Goal: Task Accomplishment & Management: Manage account settings

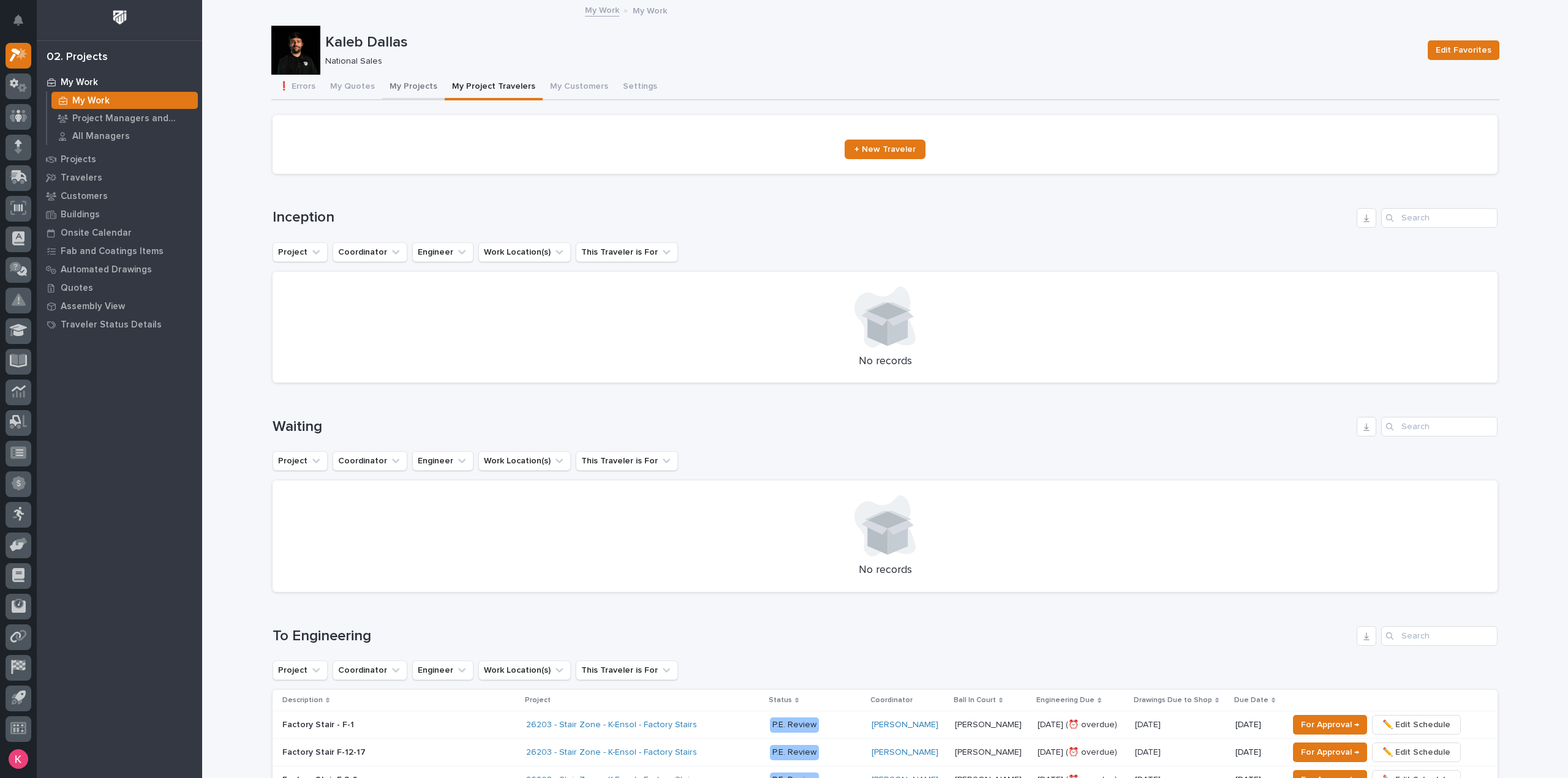
click at [400, 97] on button "My Projects" at bounding box center [413, 87] width 62 height 25
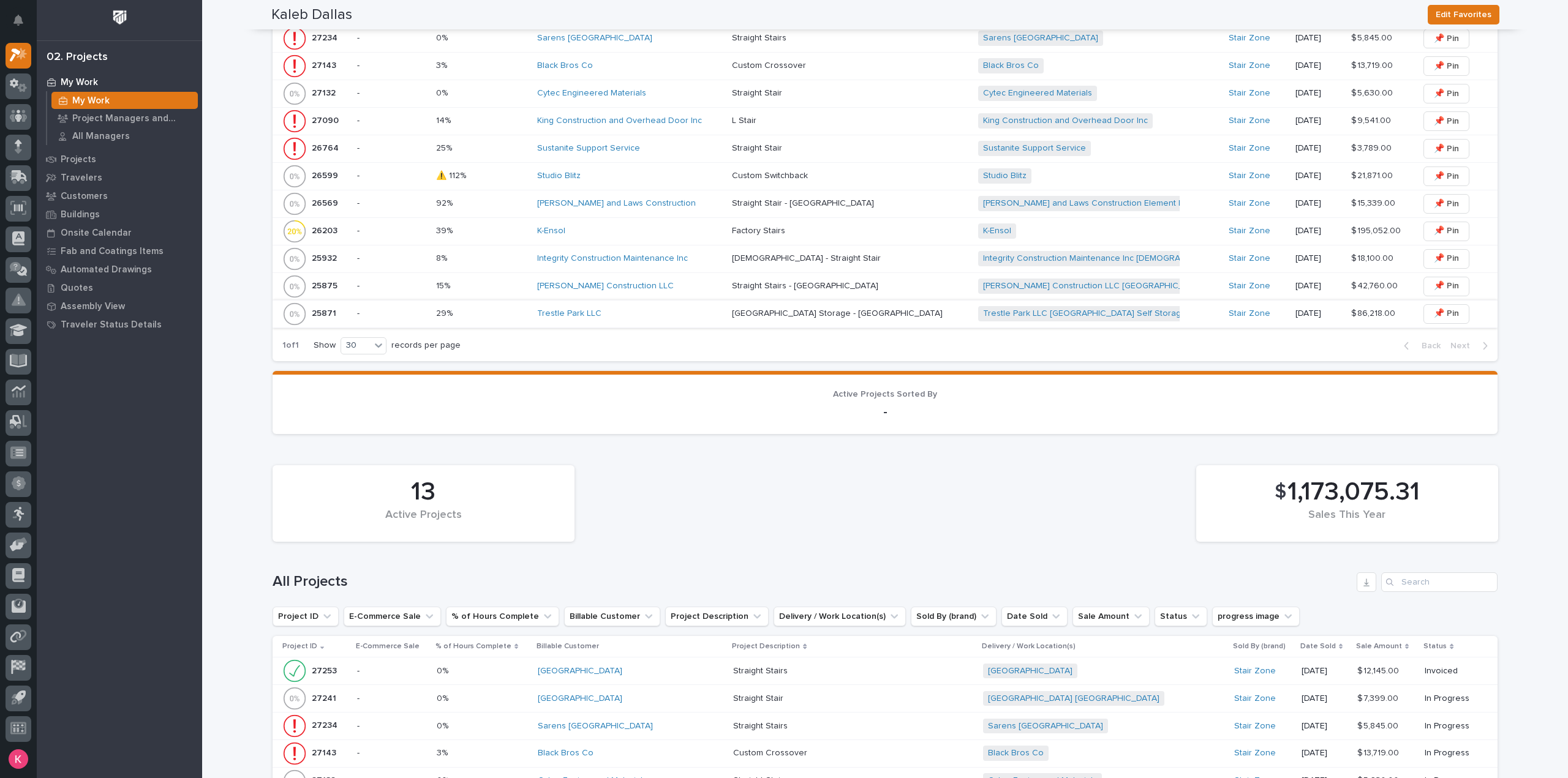
scroll to position [739, 0]
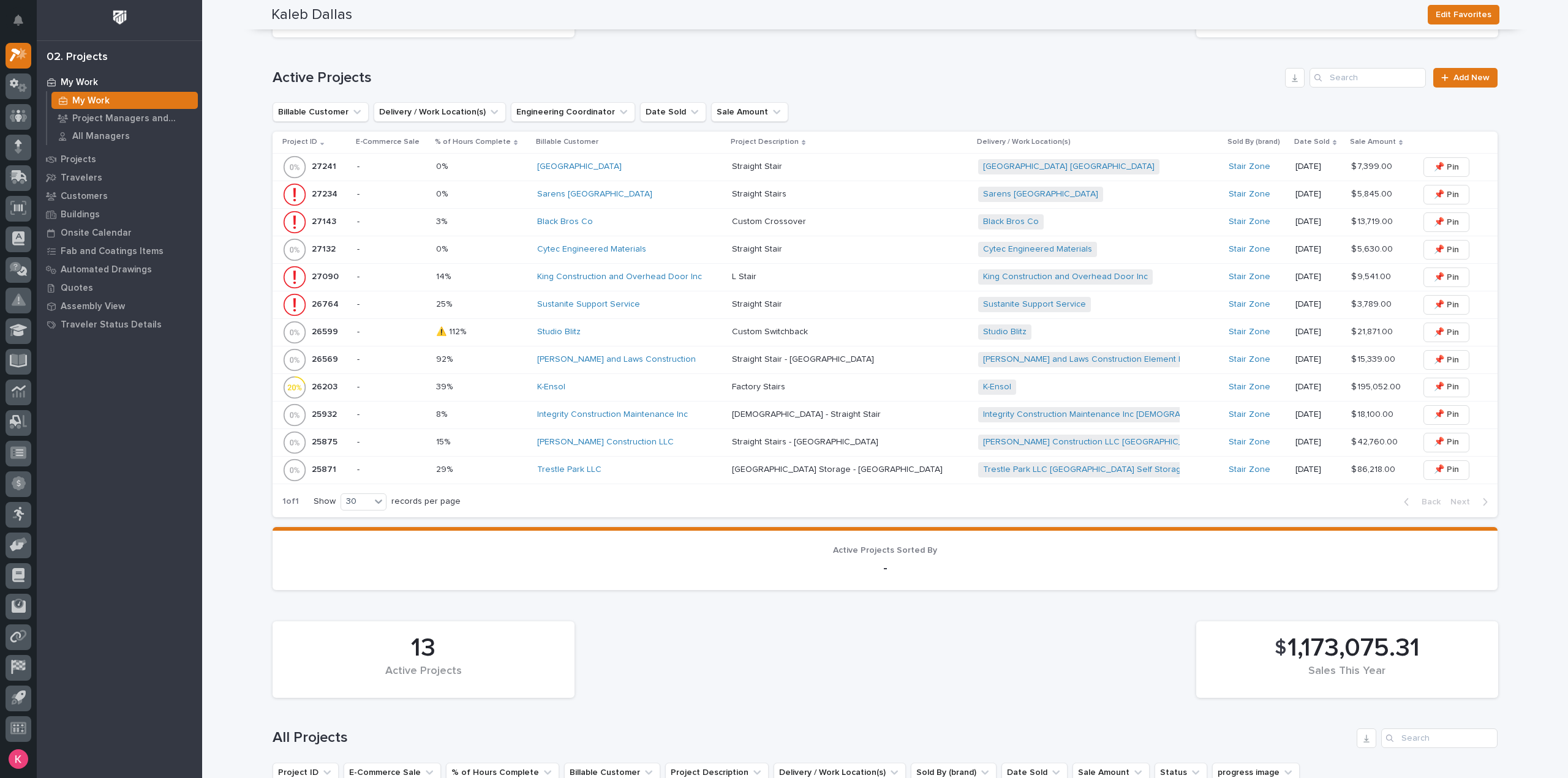
click at [590, 332] on div "Studio Blitz" at bounding box center [629, 332] width 185 height 10
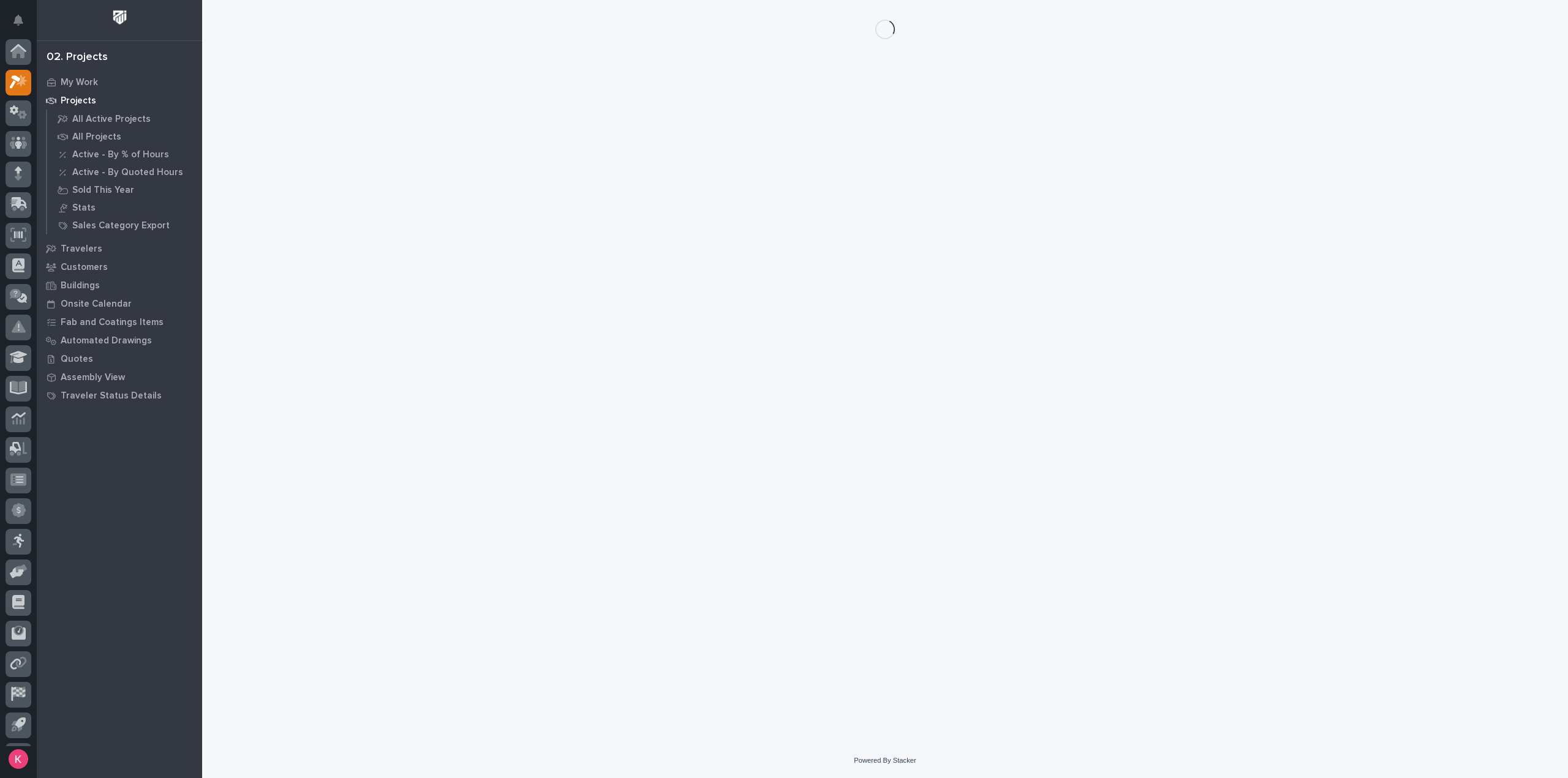
scroll to position [27, 0]
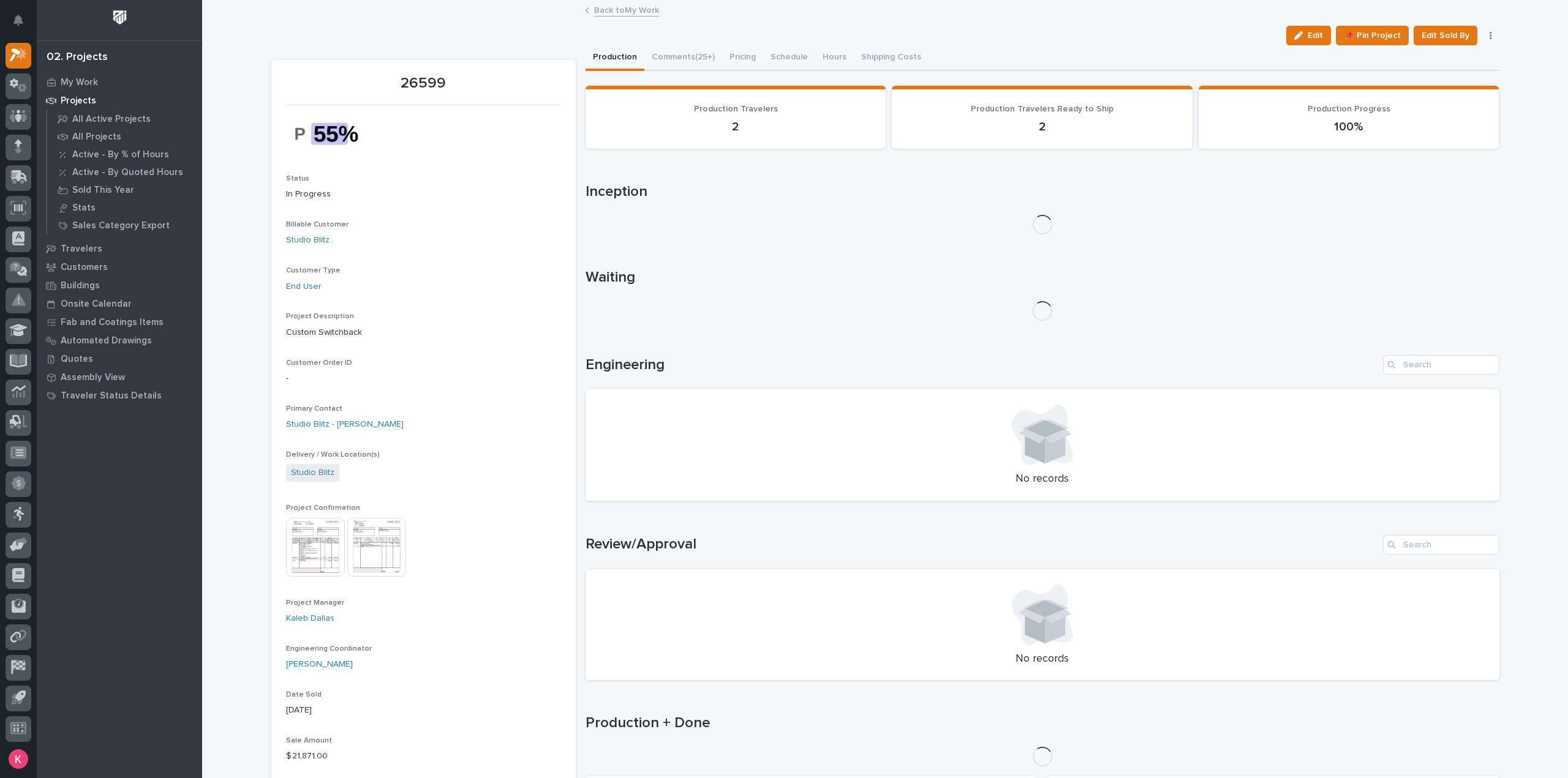
click at [674, 56] on button "Comments (25+)" at bounding box center [683, 57] width 78 height 25
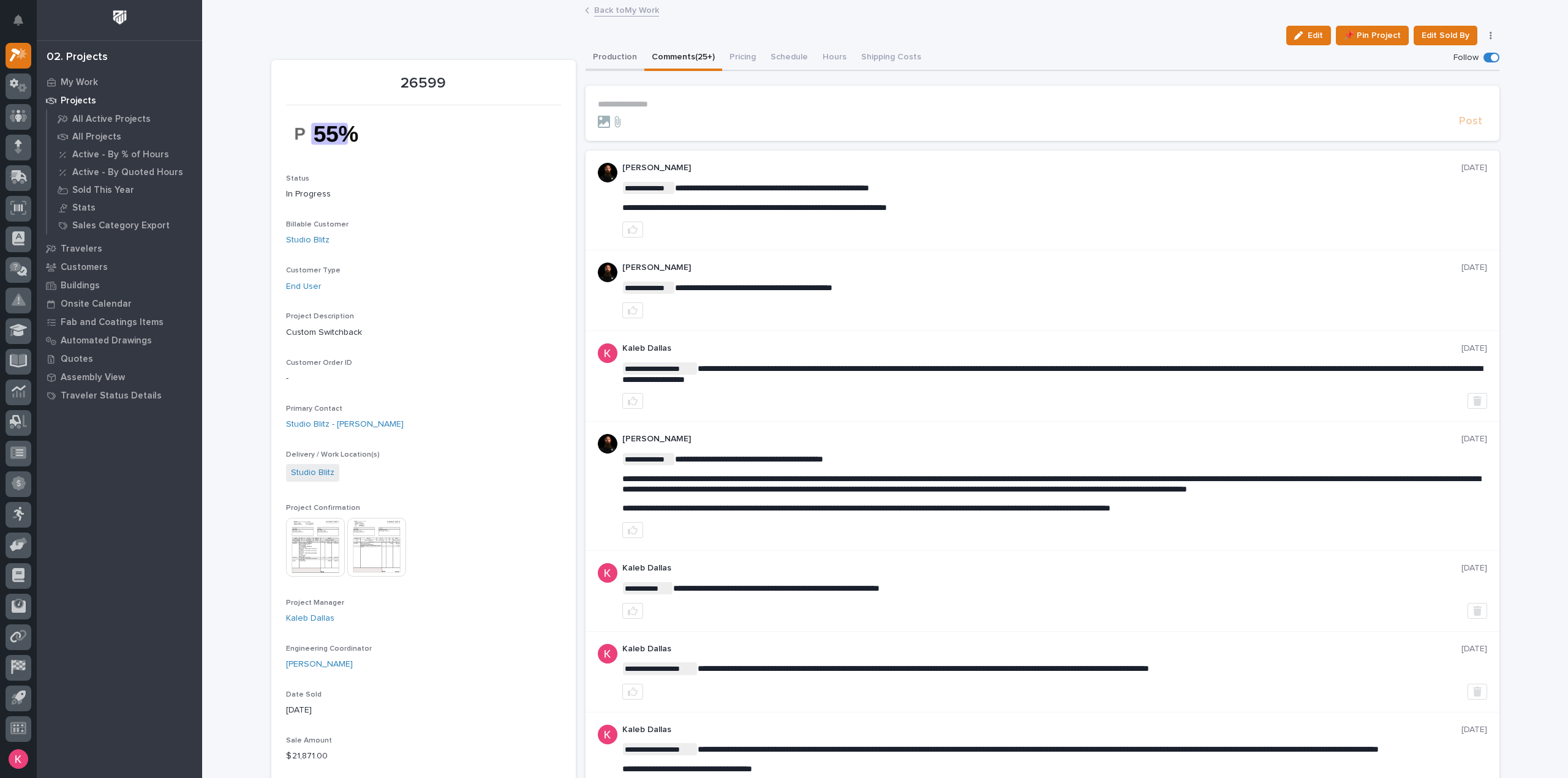
drag, startPoint x: 624, startPoint y: 54, endPoint x: 627, endPoint y: 70, distance: 16.3
click at [623, 54] on button "Production" at bounding box center [614, 57] width 58 height 25
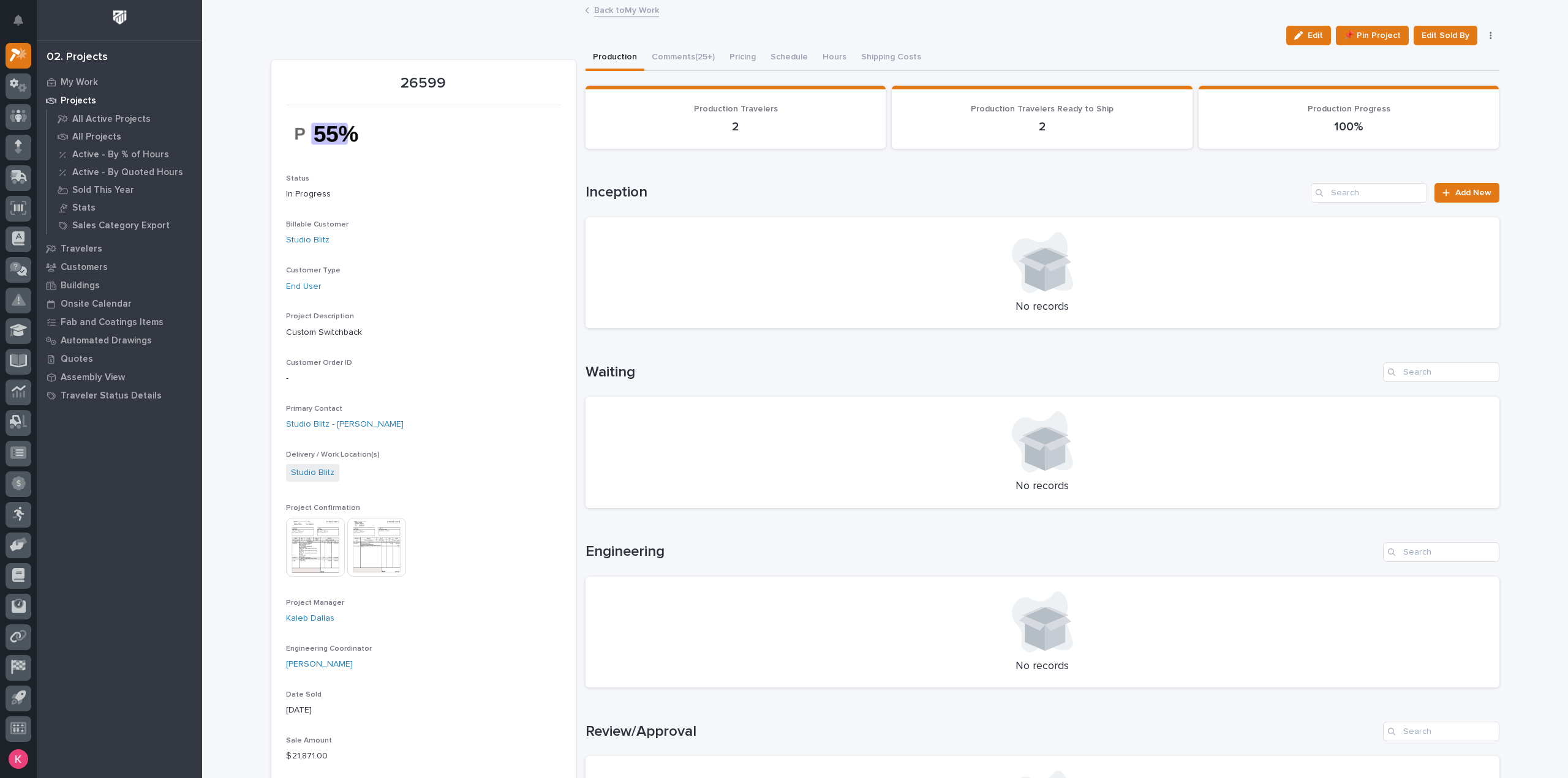
click at [680, 68] on button "Comments (25+)" at bounding box center [683, 57] width 78 height 25
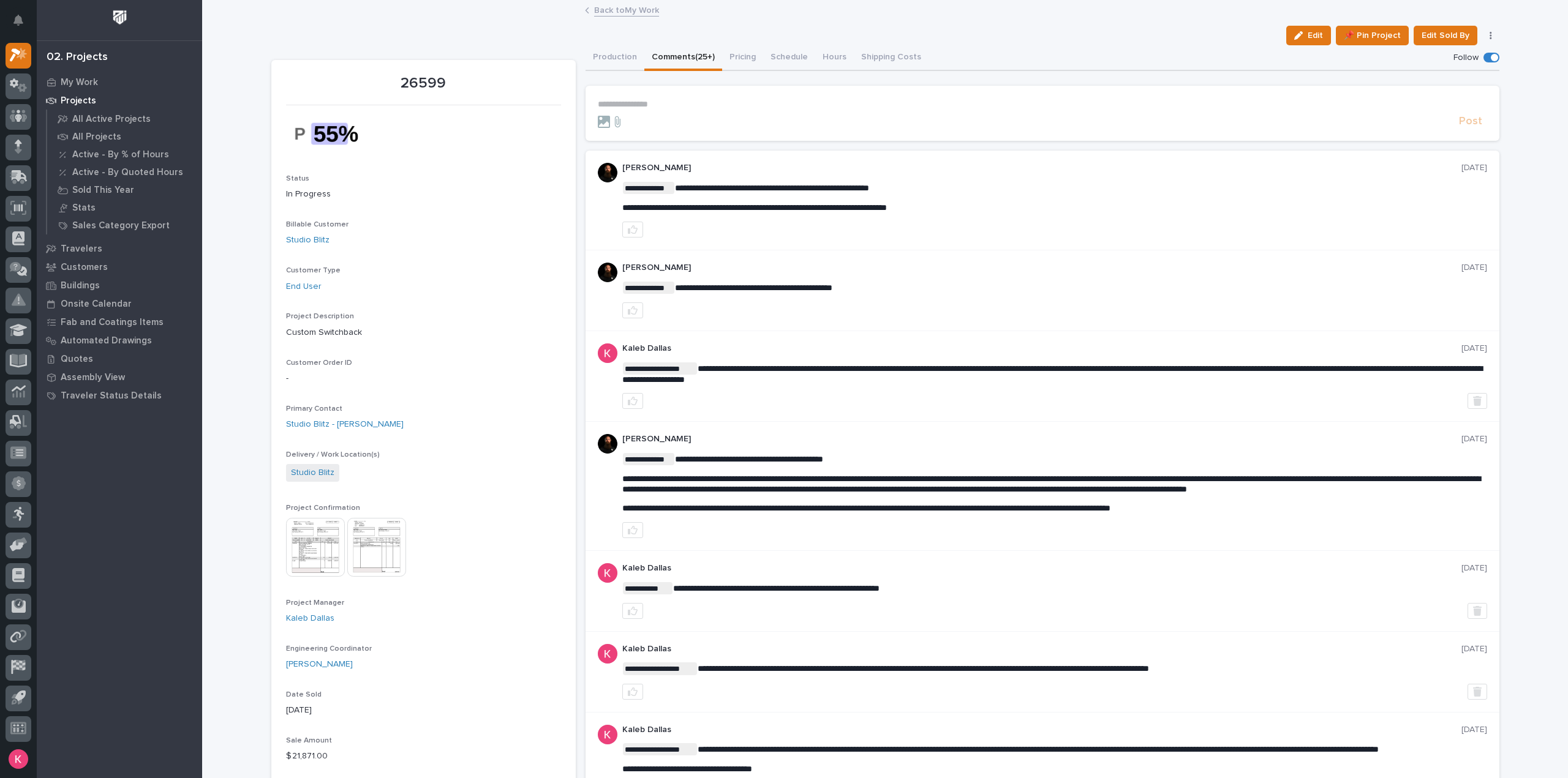
click at [665, 106] on p "**********" at bounding box center [1041, 103] width 889 height 10
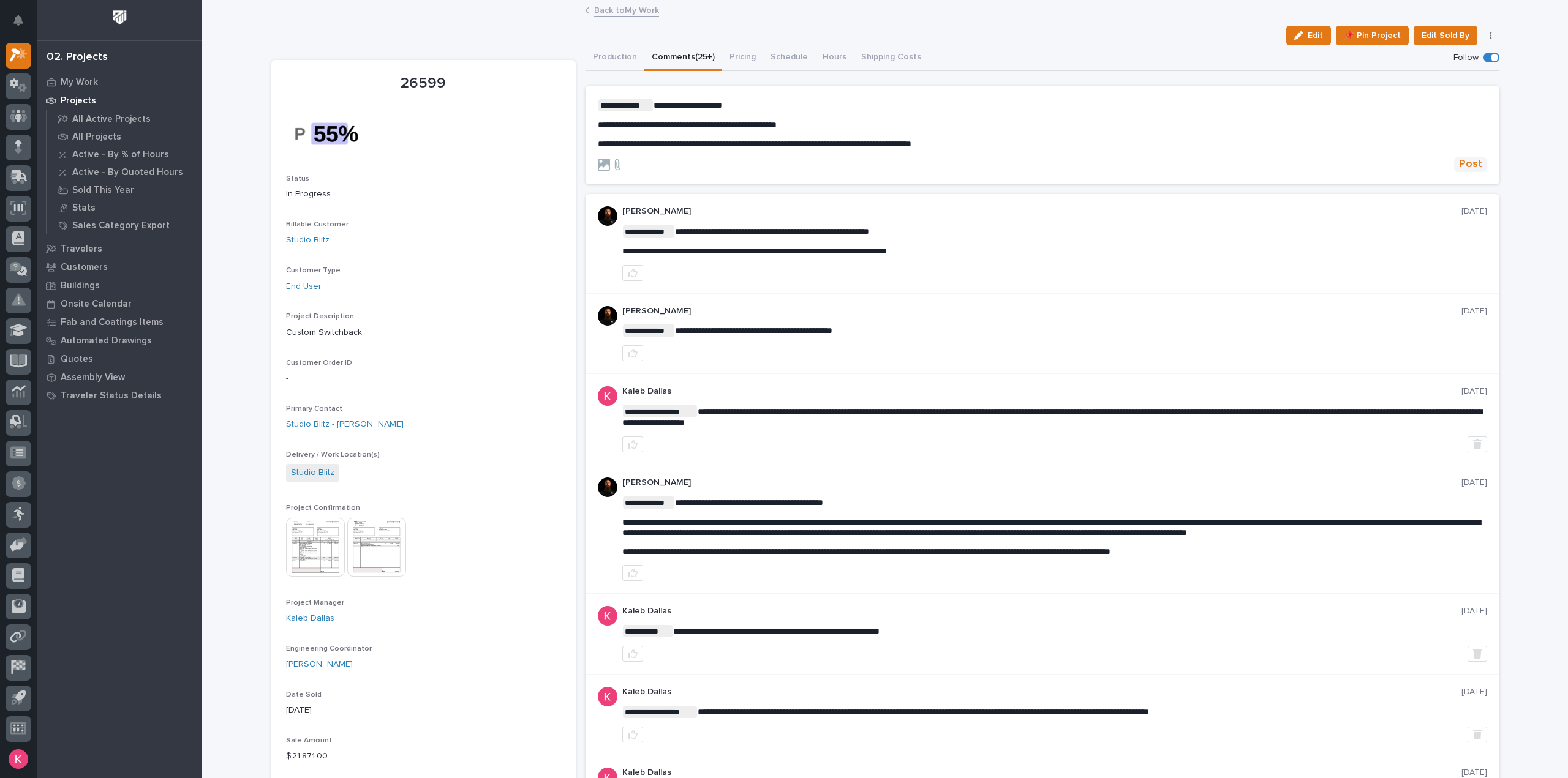
click at [1459, 164] on span "Post" at bounding box center [1470, 164] width 24 height 14
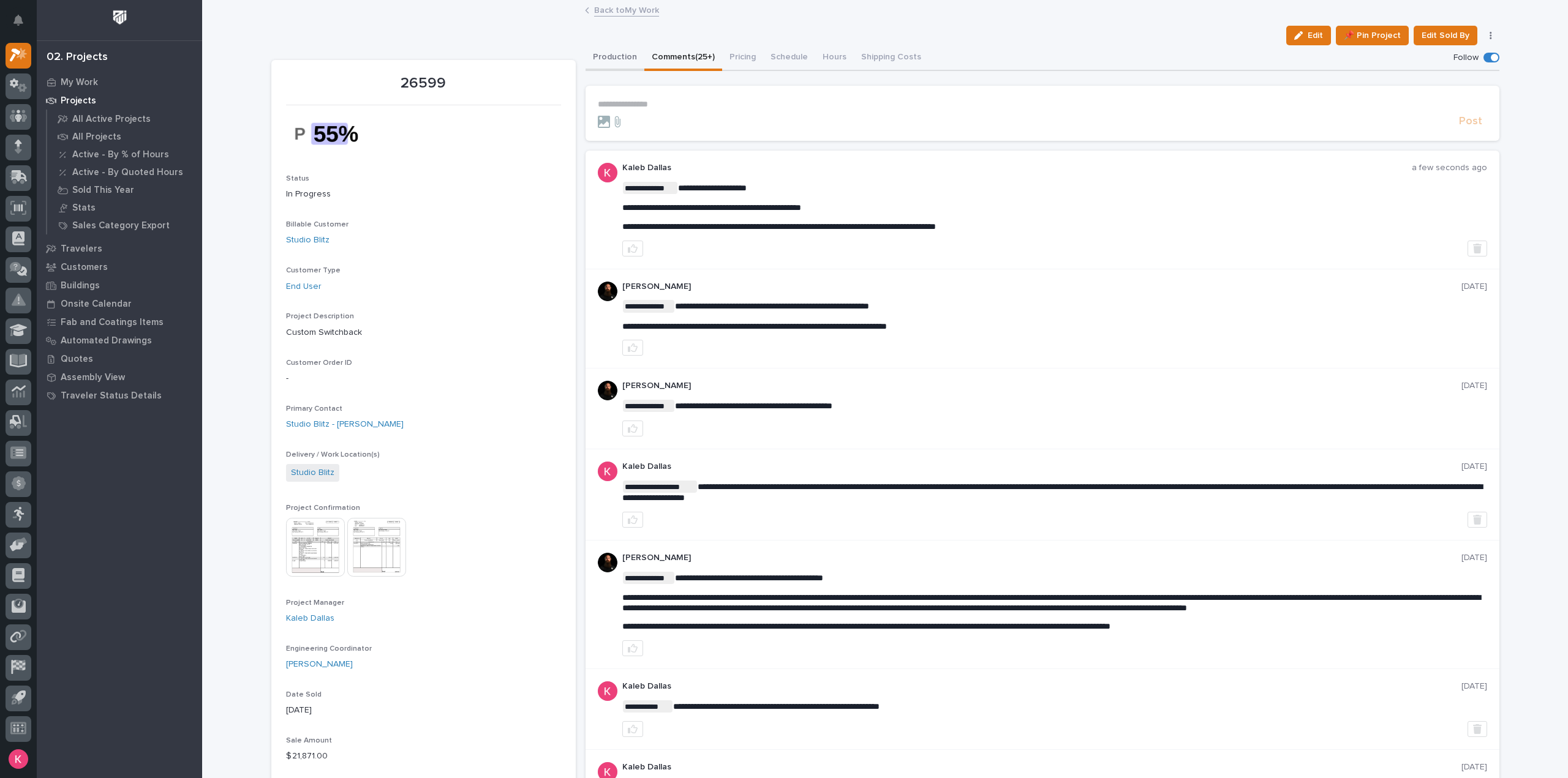
click at [620, 54] on button "Production" at bounding box center [614, 57] width 58 height 25
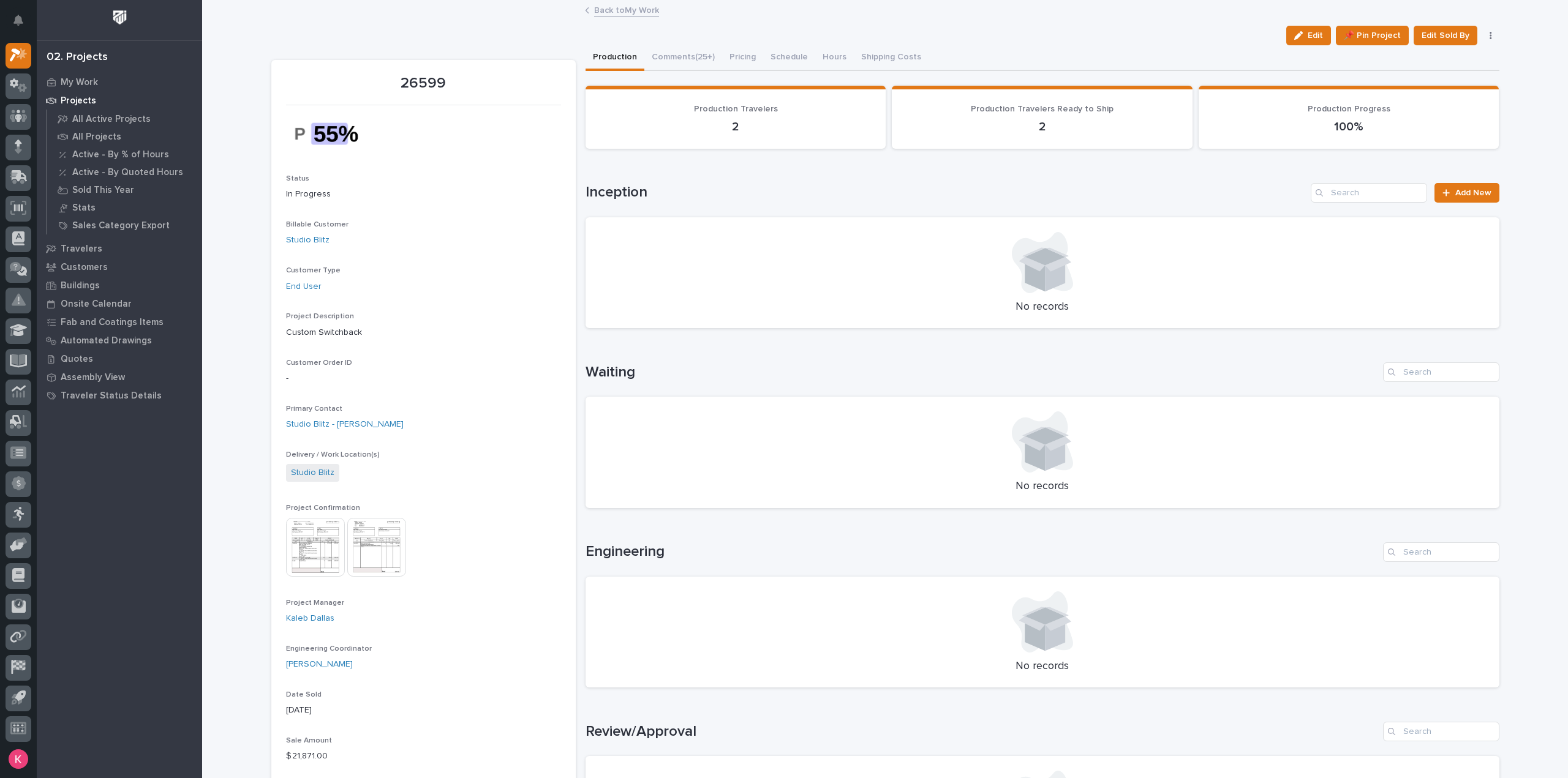
scroll to position [551, 0]
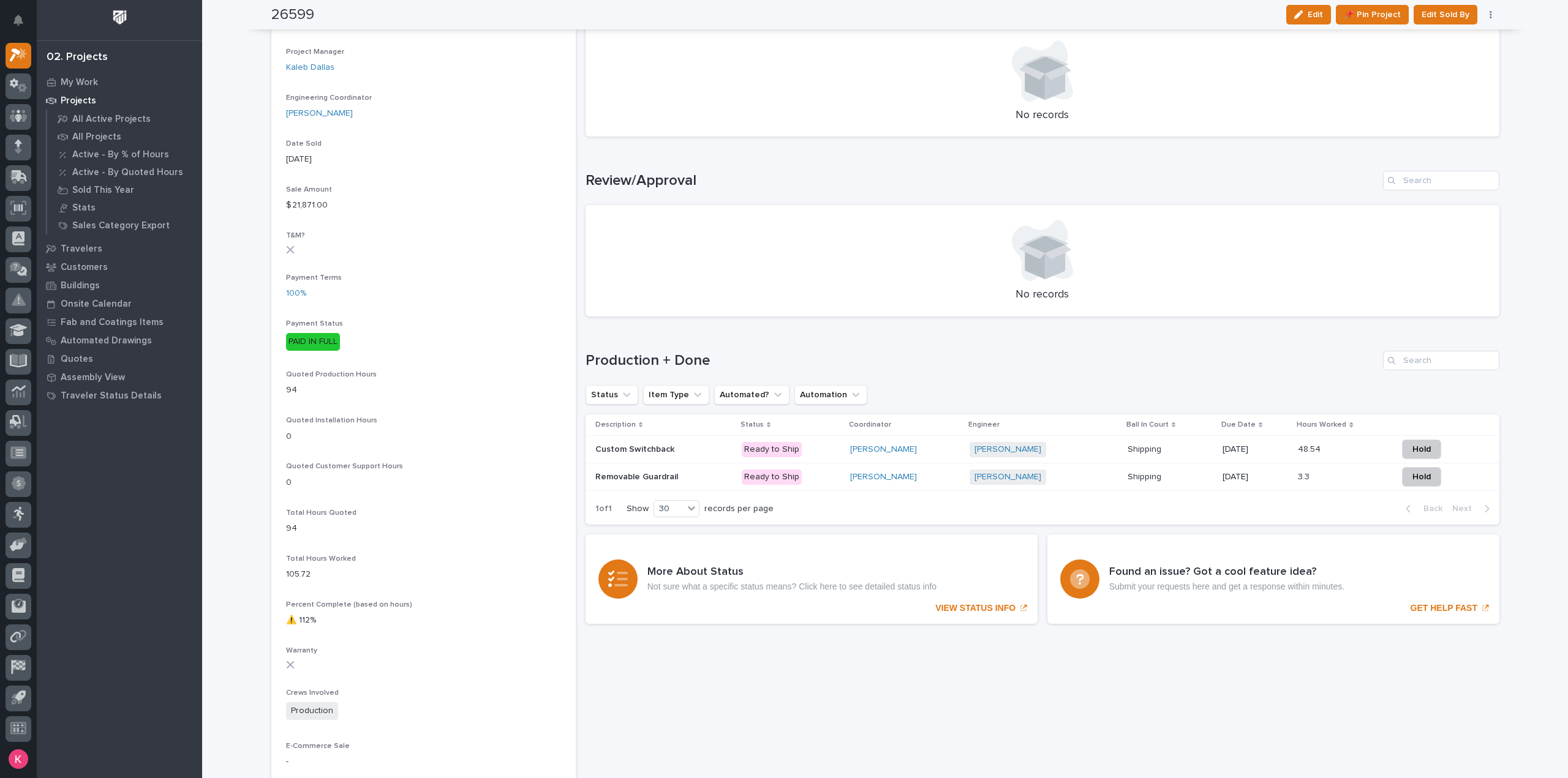
click at [807, 452] on p "Ready to Ship" at bounding box center [790, 450] width 99 height 15
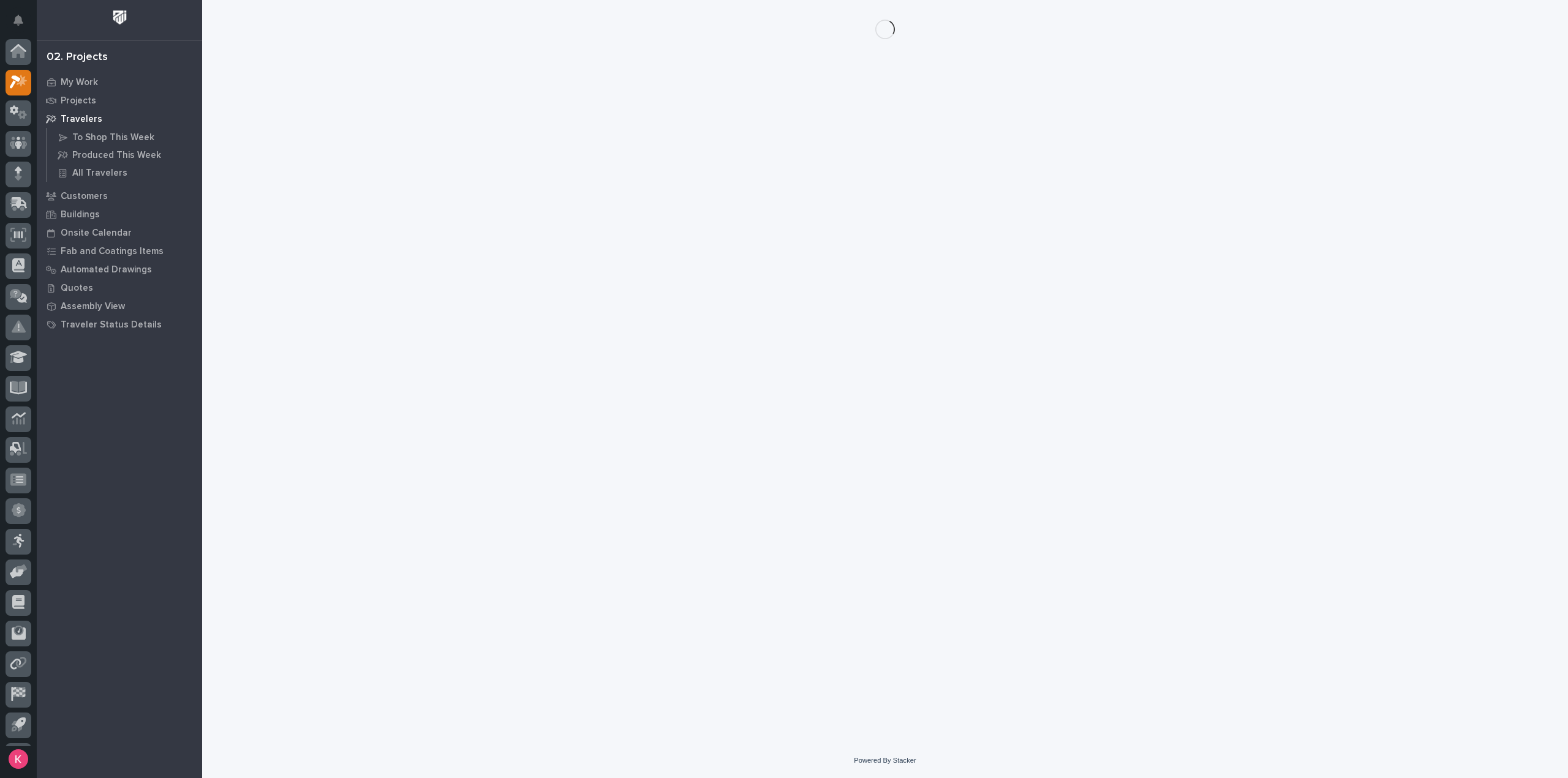
scroll to position [27, 0]
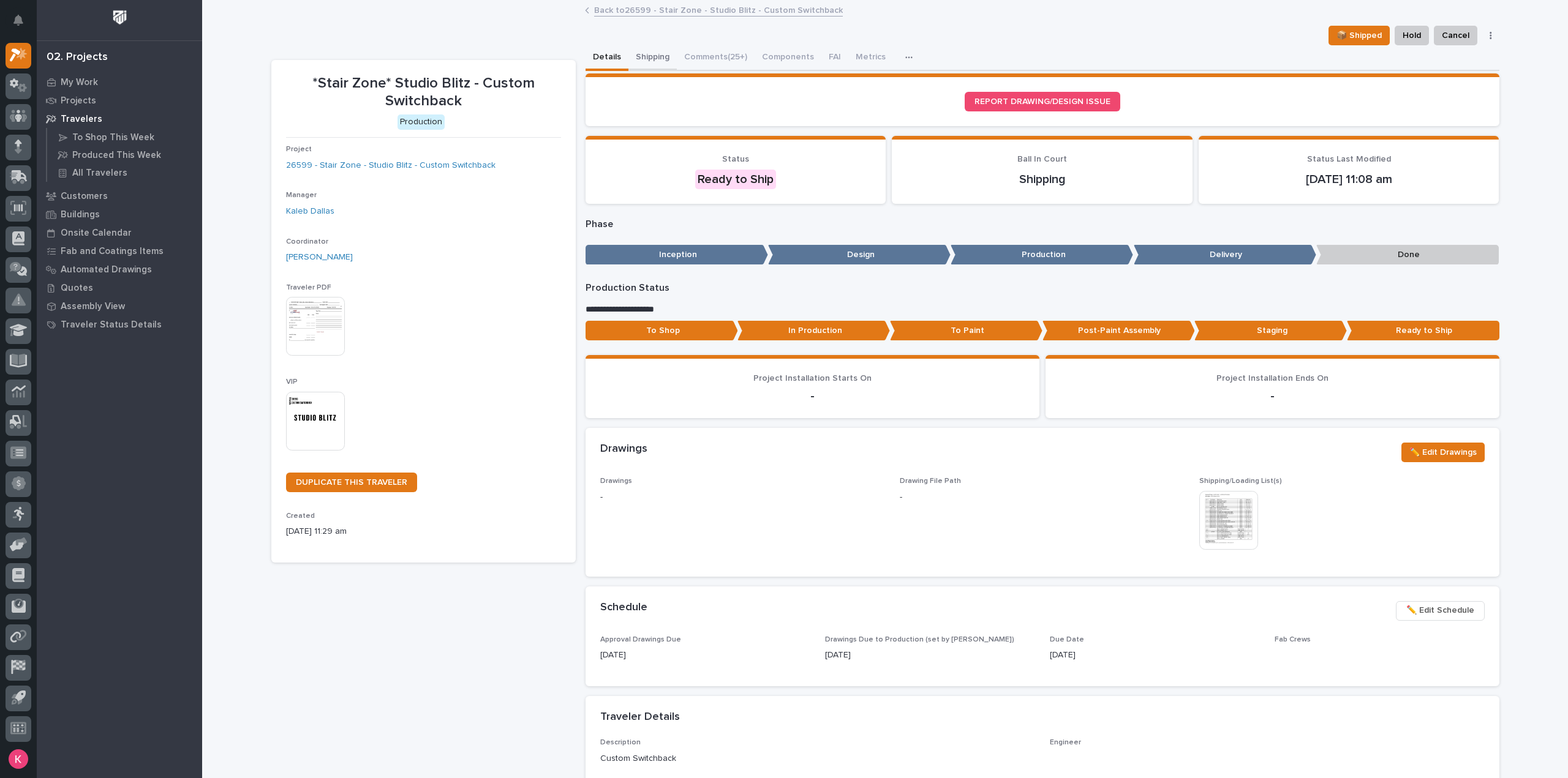
click at [652, 59] on button "Shipping" at bounding box center [652, 57] width 48 height 25
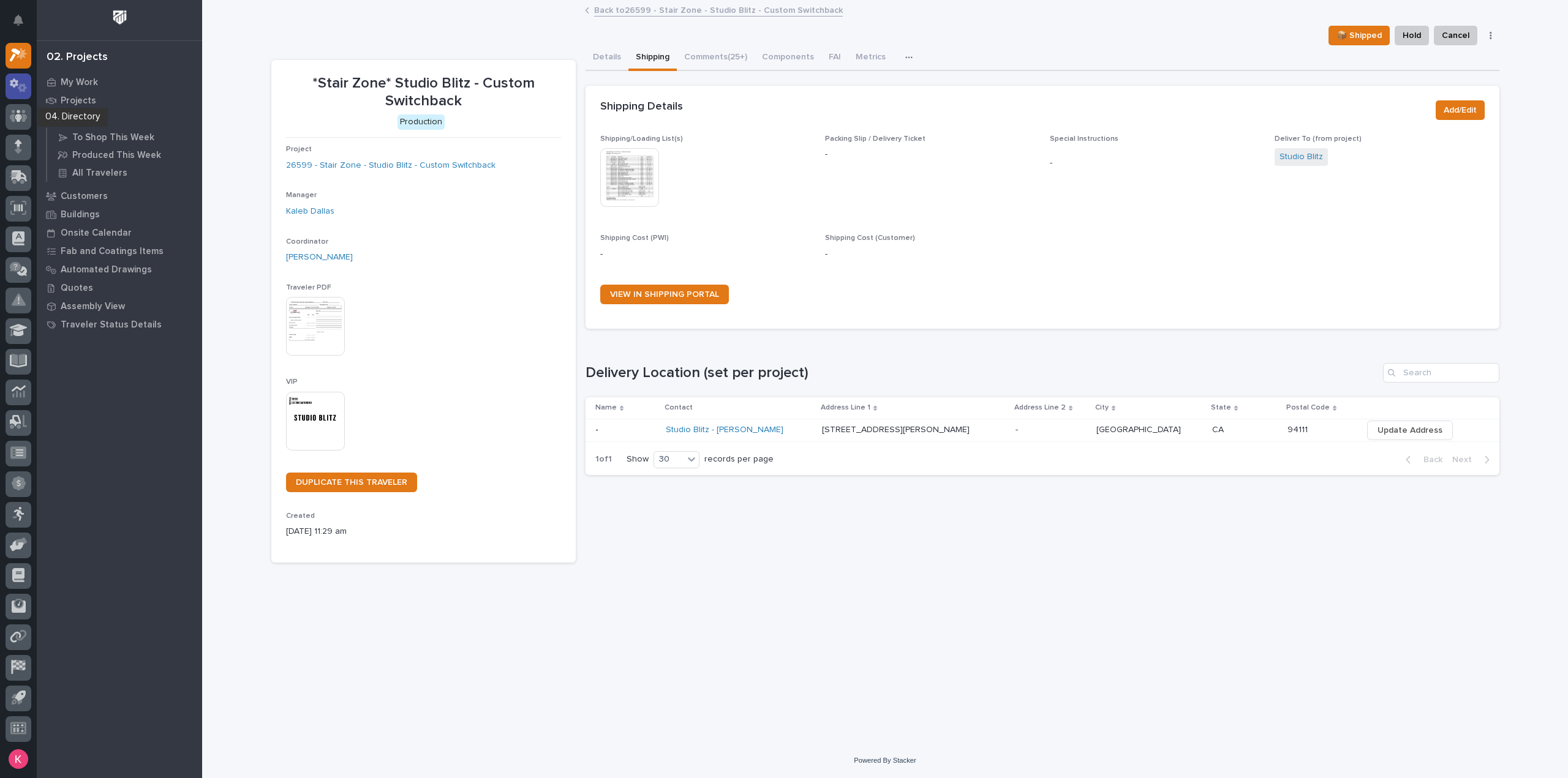
click at [13, 89] on icon at bounding box center [18, 85] width 18 height 14
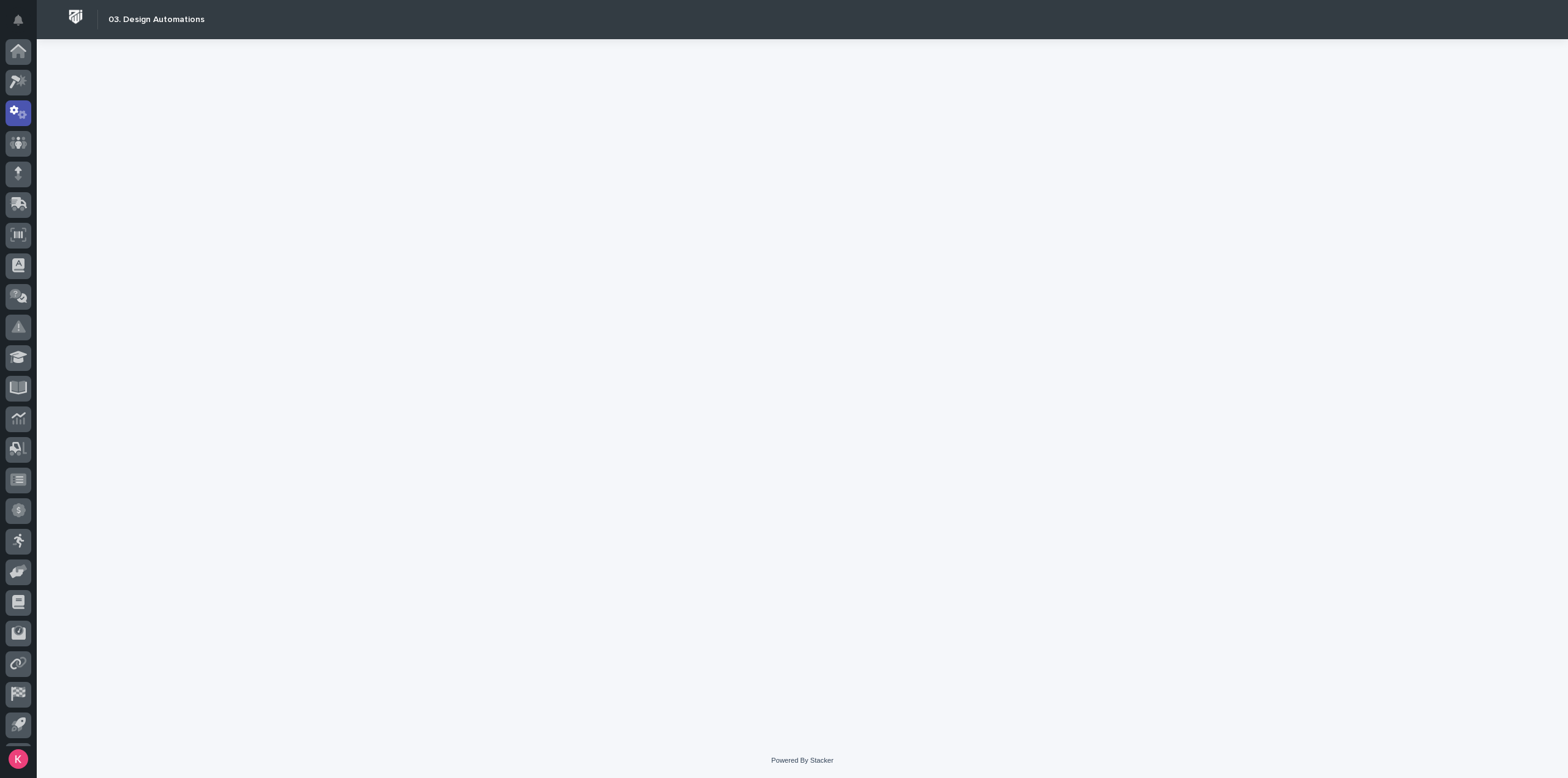
scroll to position [27, 0]
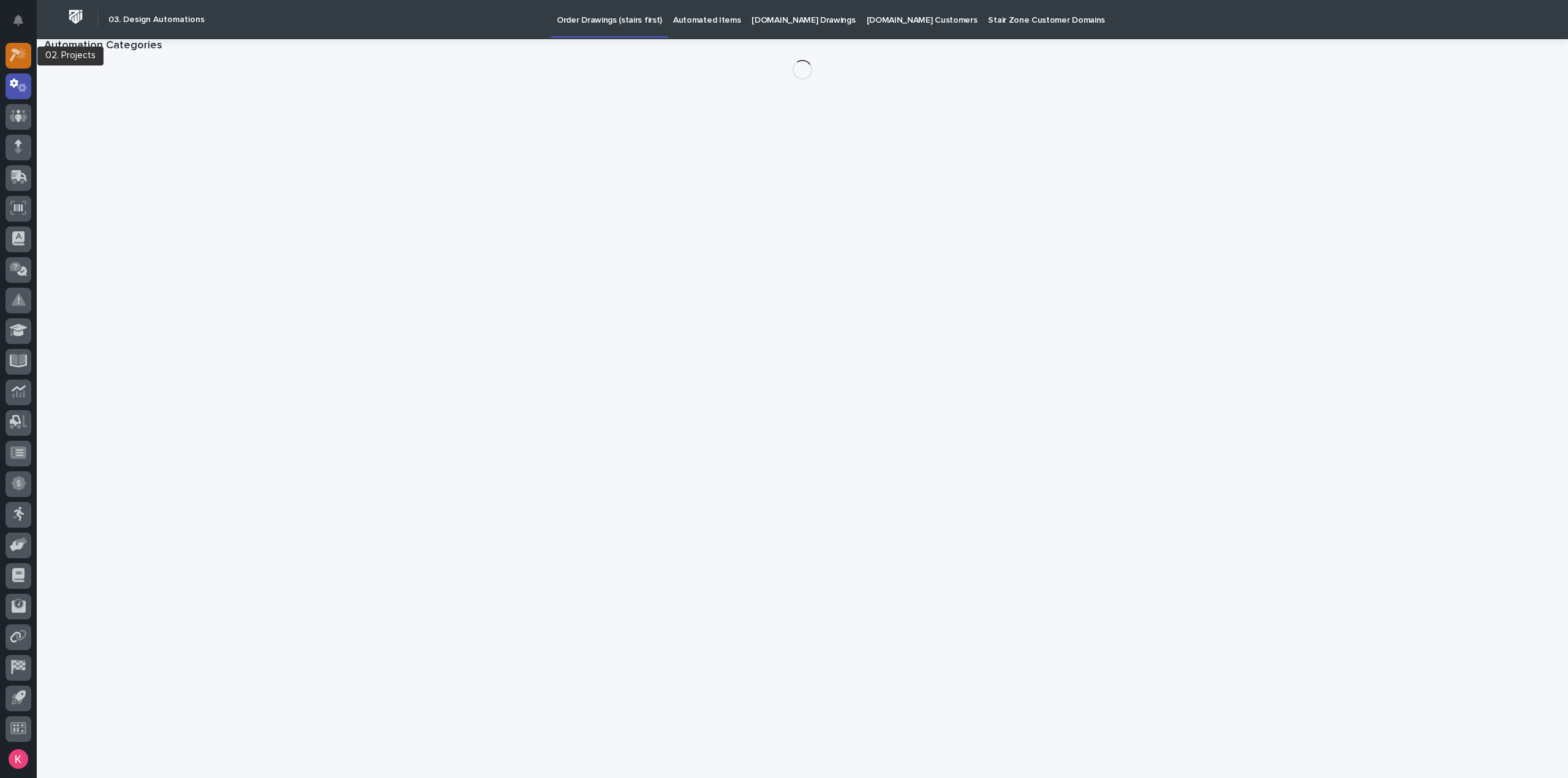
click at [19, 51] on icon at bounding box center [15, 56] width 11 height 13
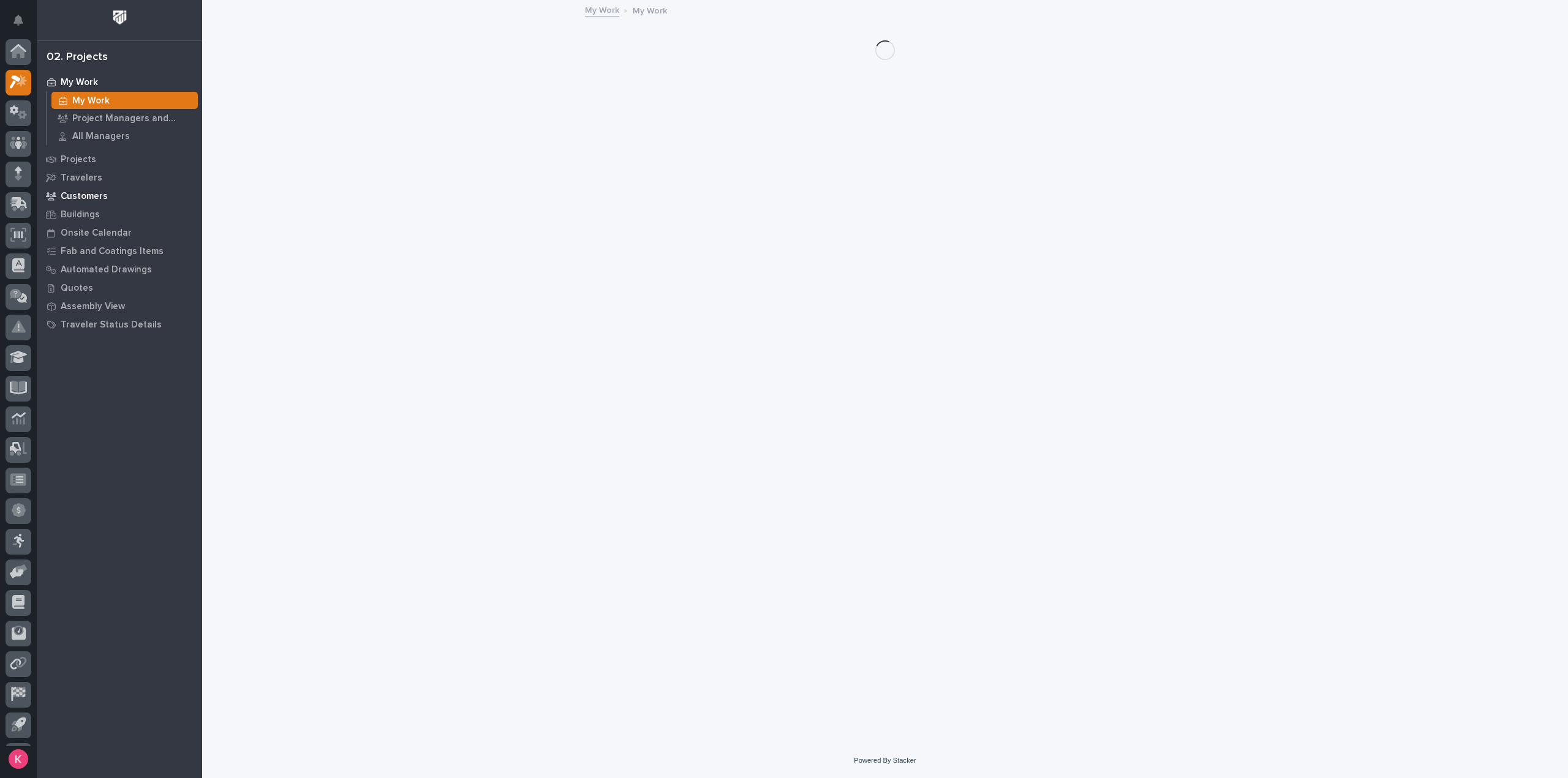
scroll to position [27, 0]
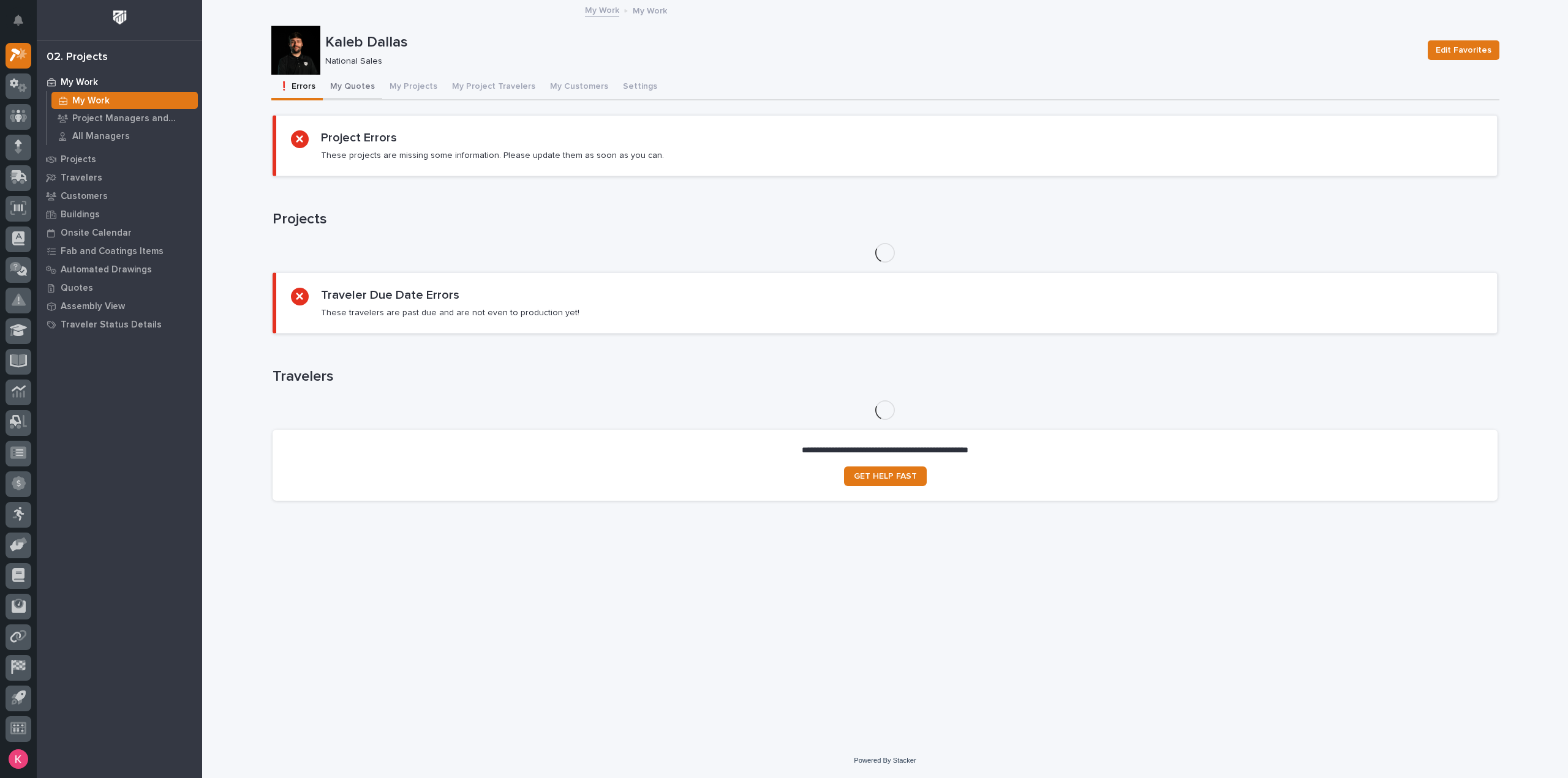
click at [368, 83] on button "My Quotes" at bounding box center [352, 87] width 59 height 25
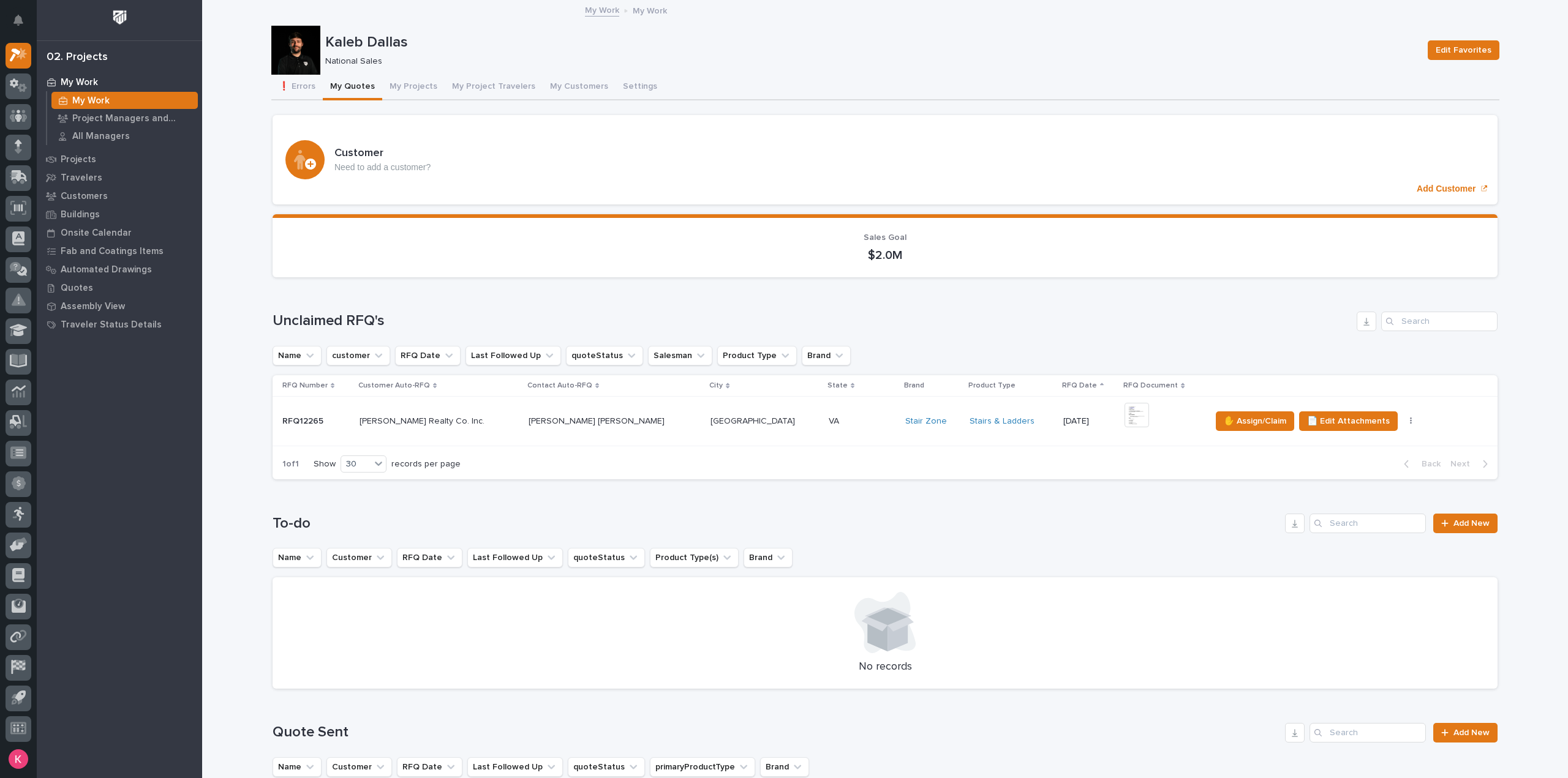
click at [1124, 426] on div "+ 0" at bounding box center [1162, 421] width 76 height 38
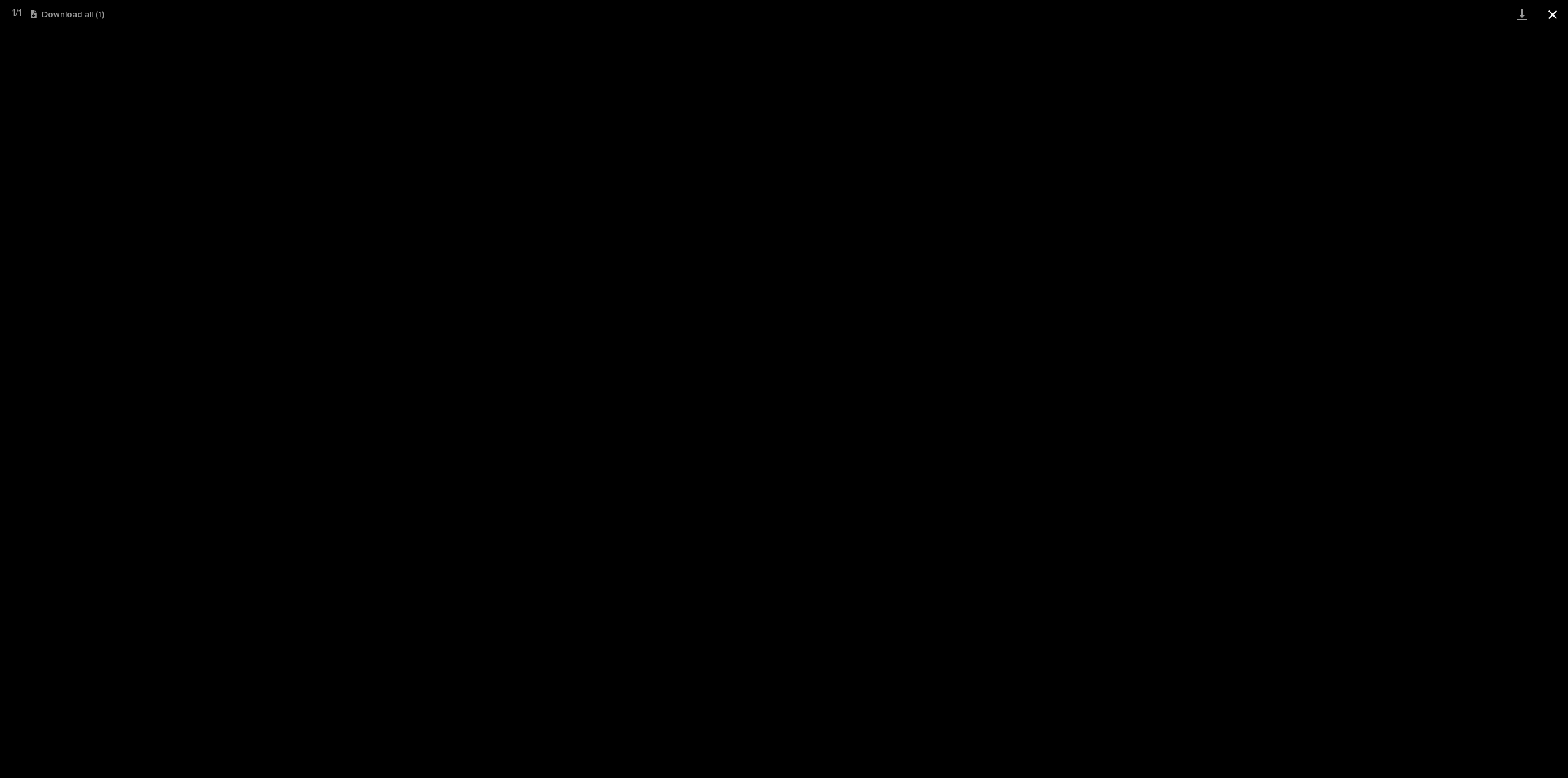
click at [1553, 17] on button "Close gallery" at bounding box center [1552, 14] width 31 height 29
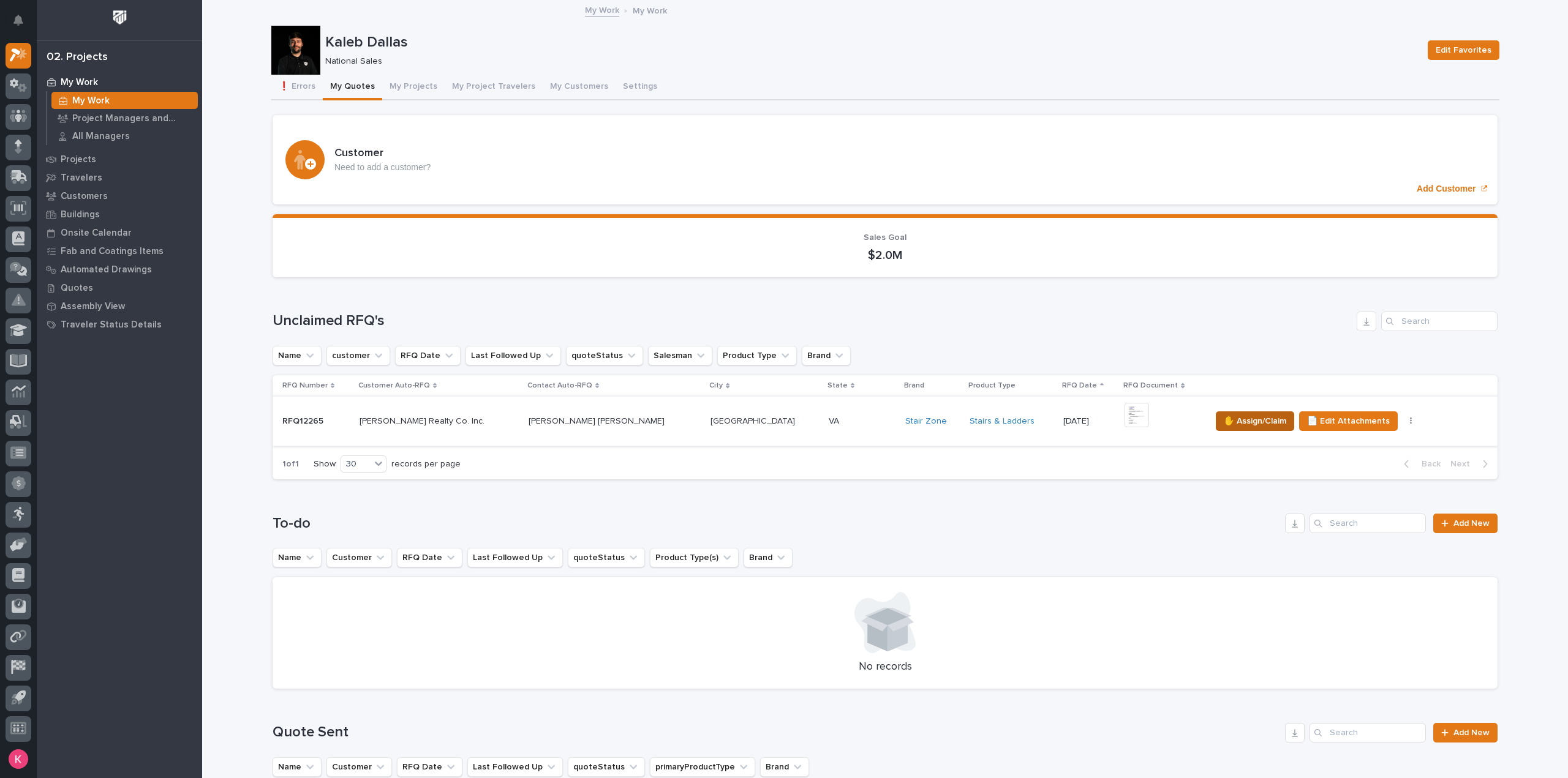
click at [1224, 414] on span "✋ Assign/Claim" at bounding box center [1255, 421] width 62 height 15
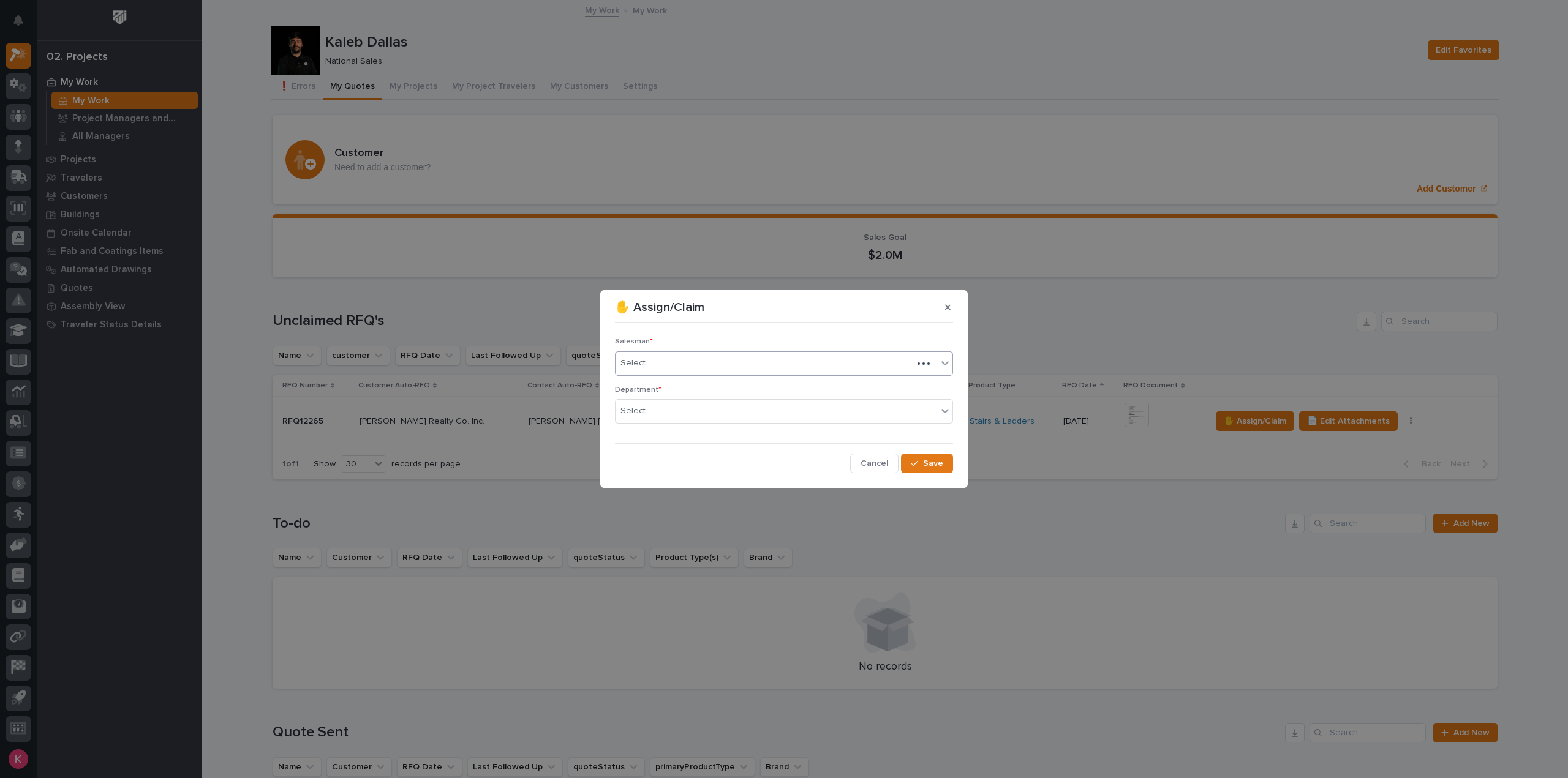
click at [708, 375] on div "Salesman * Select..." at bounding box center [784, 361] width 338 height 48
click at [708, 366] on div "Select..." at bounding box center [776, 363] width 322 height 20
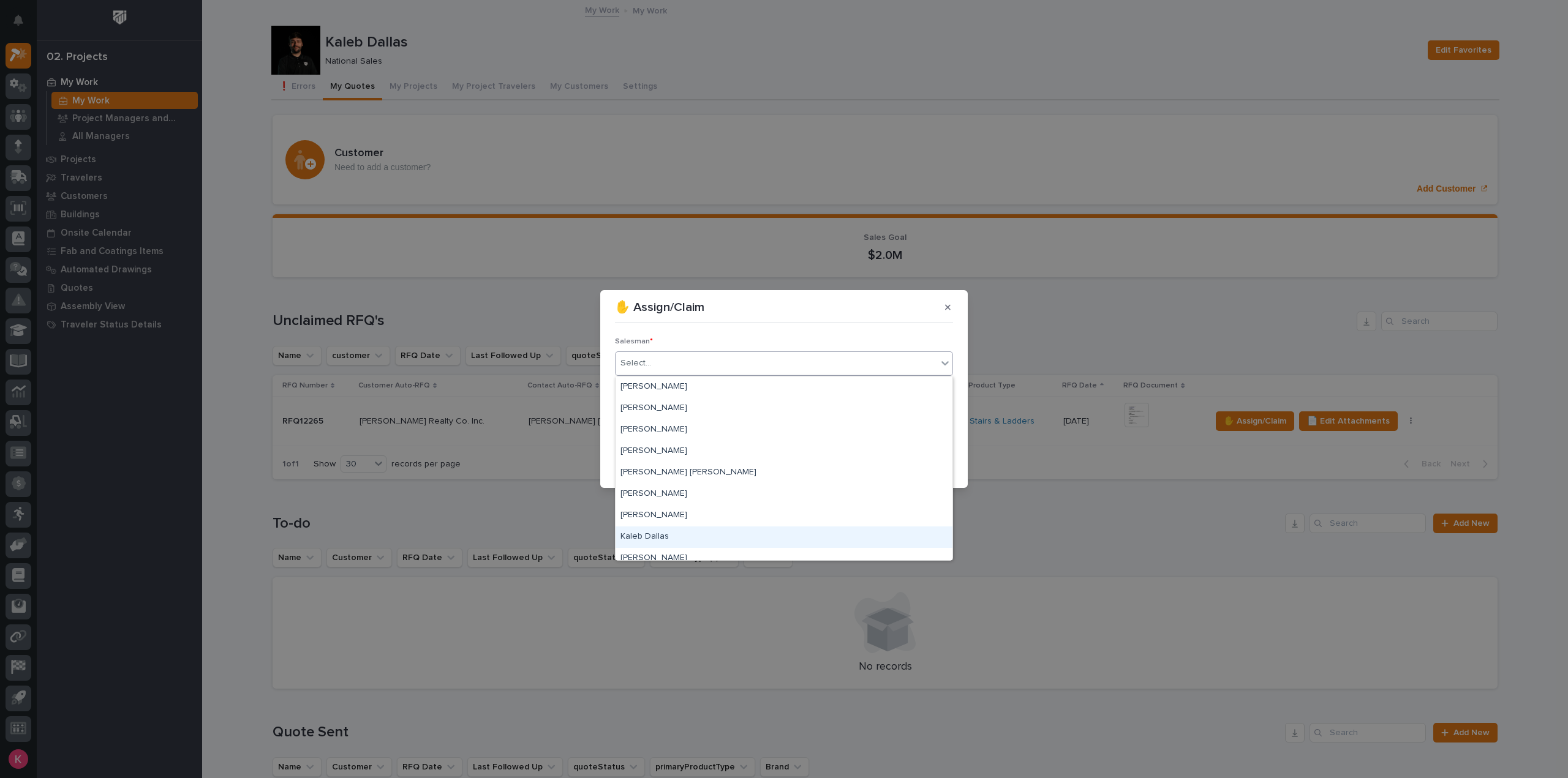
click at [662, 532] on div "Kaleb Dallas" at bounding box center [784, 537] width 337 height 22
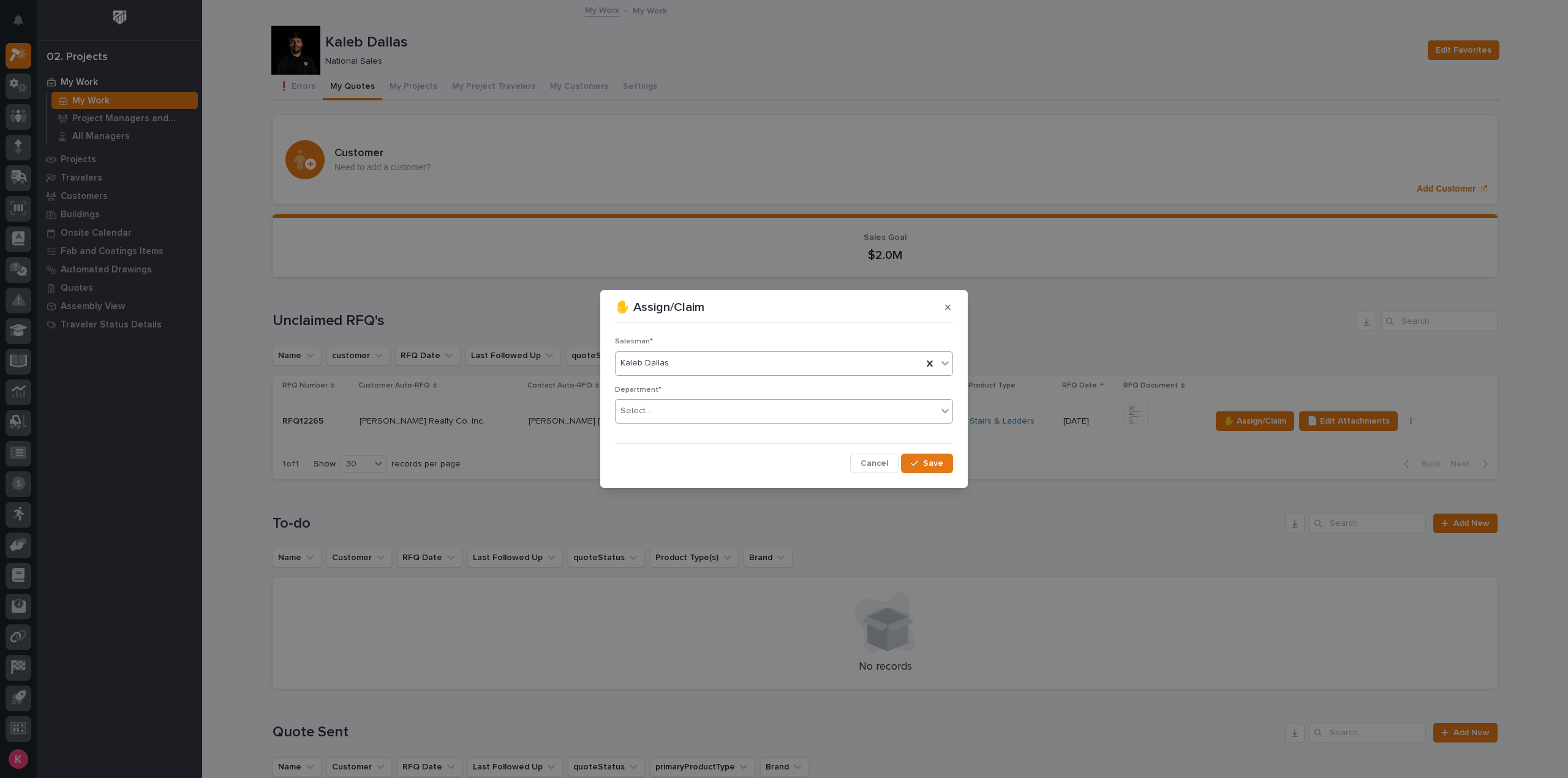
click at [701, 411] on div "Select..." at bounding box center [776, 410] width 322 height 20
click at [692, 431] on div "National Sales" at bounding box center [784, 434] width 337 height 22
click at [944, 468] on button "Save" at bounding box center [927, 463] width 52 height 20
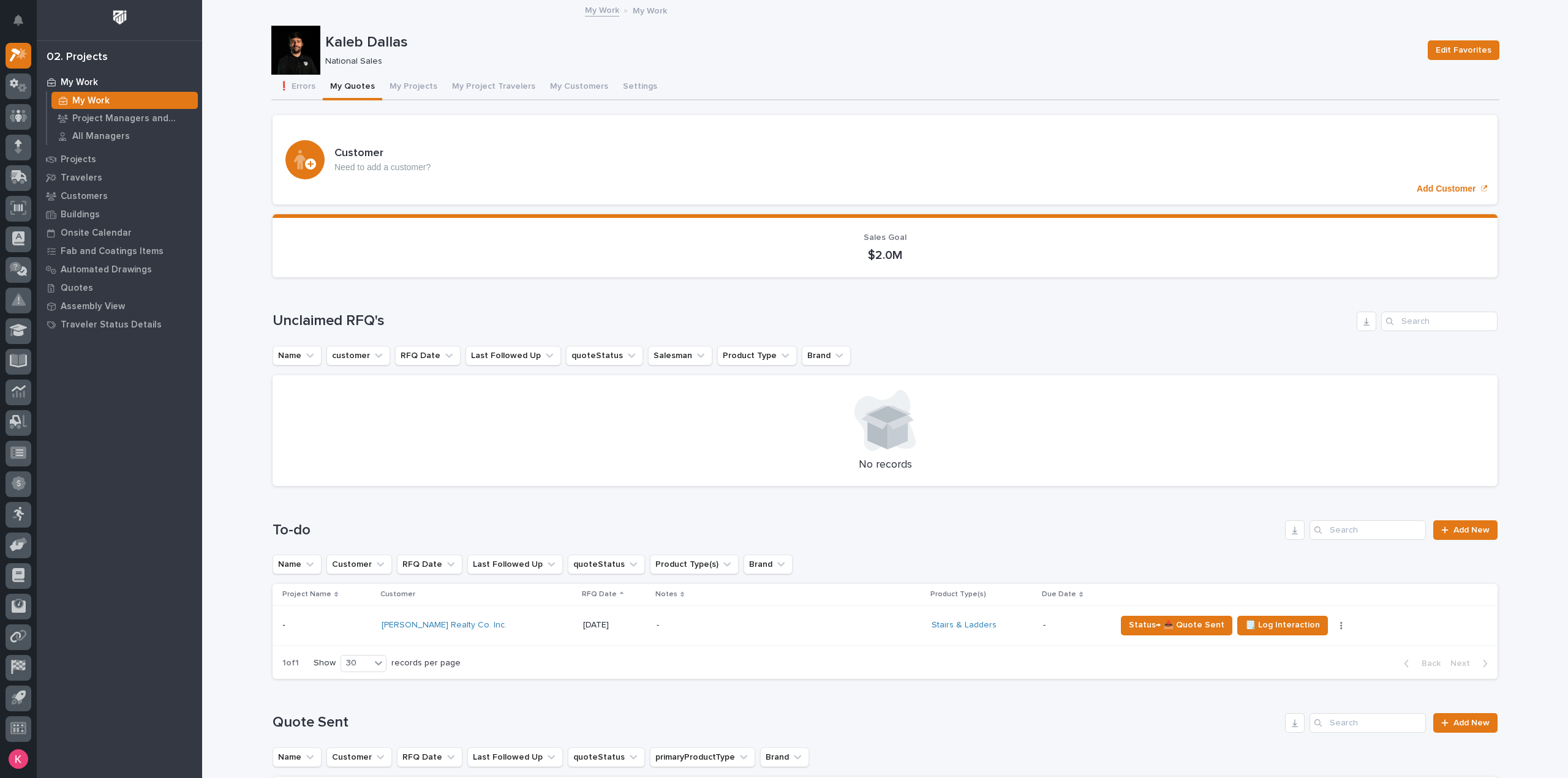
click at [643, 460] on p "No records" at bounding box center [884, 466] width 1196 height 13
click at [643, 459] on p "No records" at bounding box center [884, 466] width 1196 height 13
click at [646, 459] on p "No records" at bounding box center [884, 466] width 1196 height 13
drag, startPoint x: 648, startPoint y: 457, endPoint x: 668, endPoint y: 455, distance: 20.1
click at [649, 456] on div "No records" at bounding box center [885, 431] width 1225 height 111
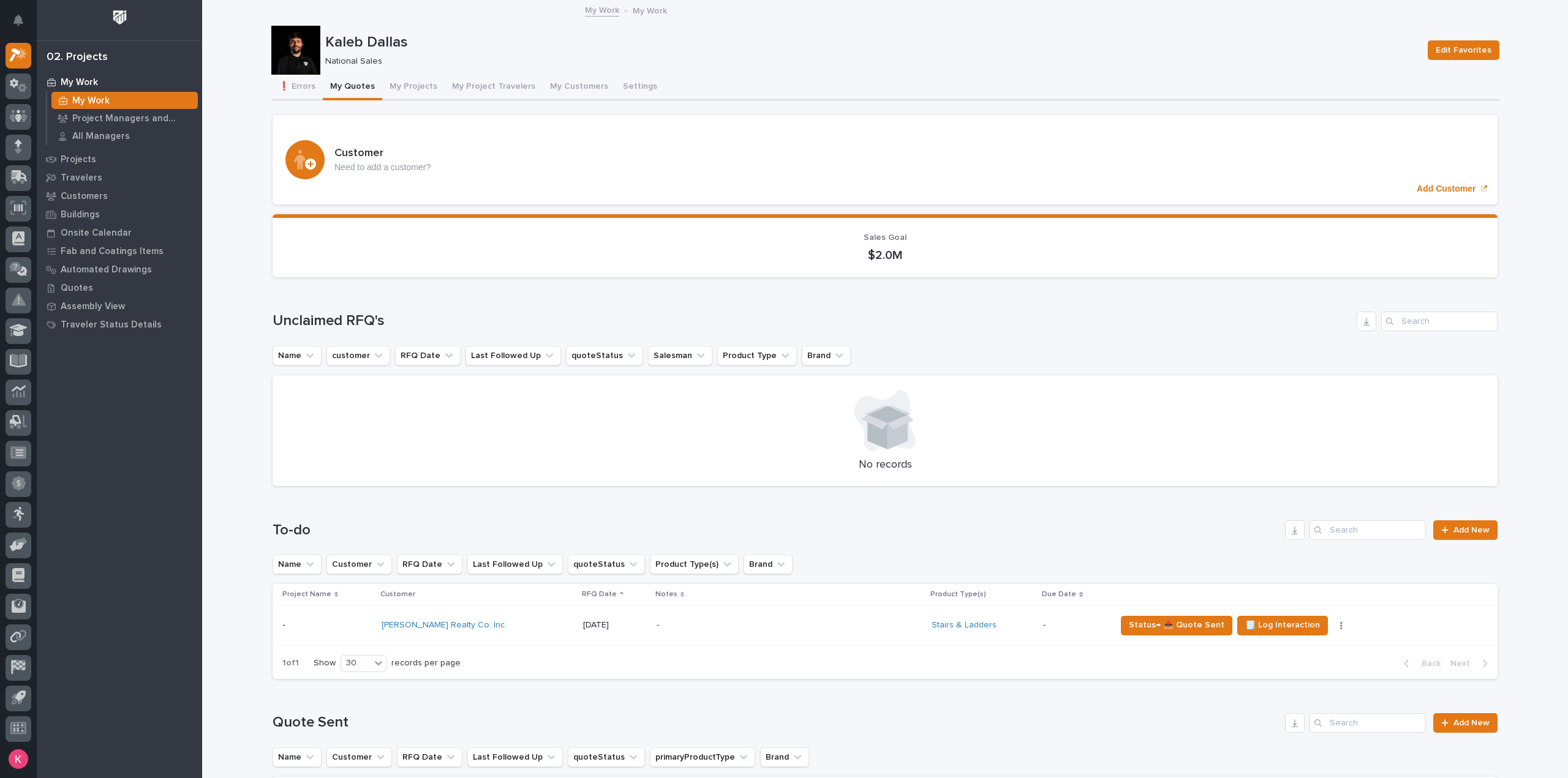
drag, startPoint x: 668, startPoint y: 455, endPoint x: 684, endPoint y: 461, distance: 17.1
click at [670, 457] on div "No records" at bounding box center [885, 431] width 1225 height 111
drag, startPoint x: 683, startPoint y: 471, endPoint x: 693, endPoint y: 485, distance: 17.2
click at [685, 475] on div "No records" at bounding box center [885, 431] width 1225 height 111
click at [730, 532] on div "Loading... Saving… To-do Add New Name Customer RFQ Date Last Followed Up quoteS…" at bounding box center [885, 592] width 1225 height 193
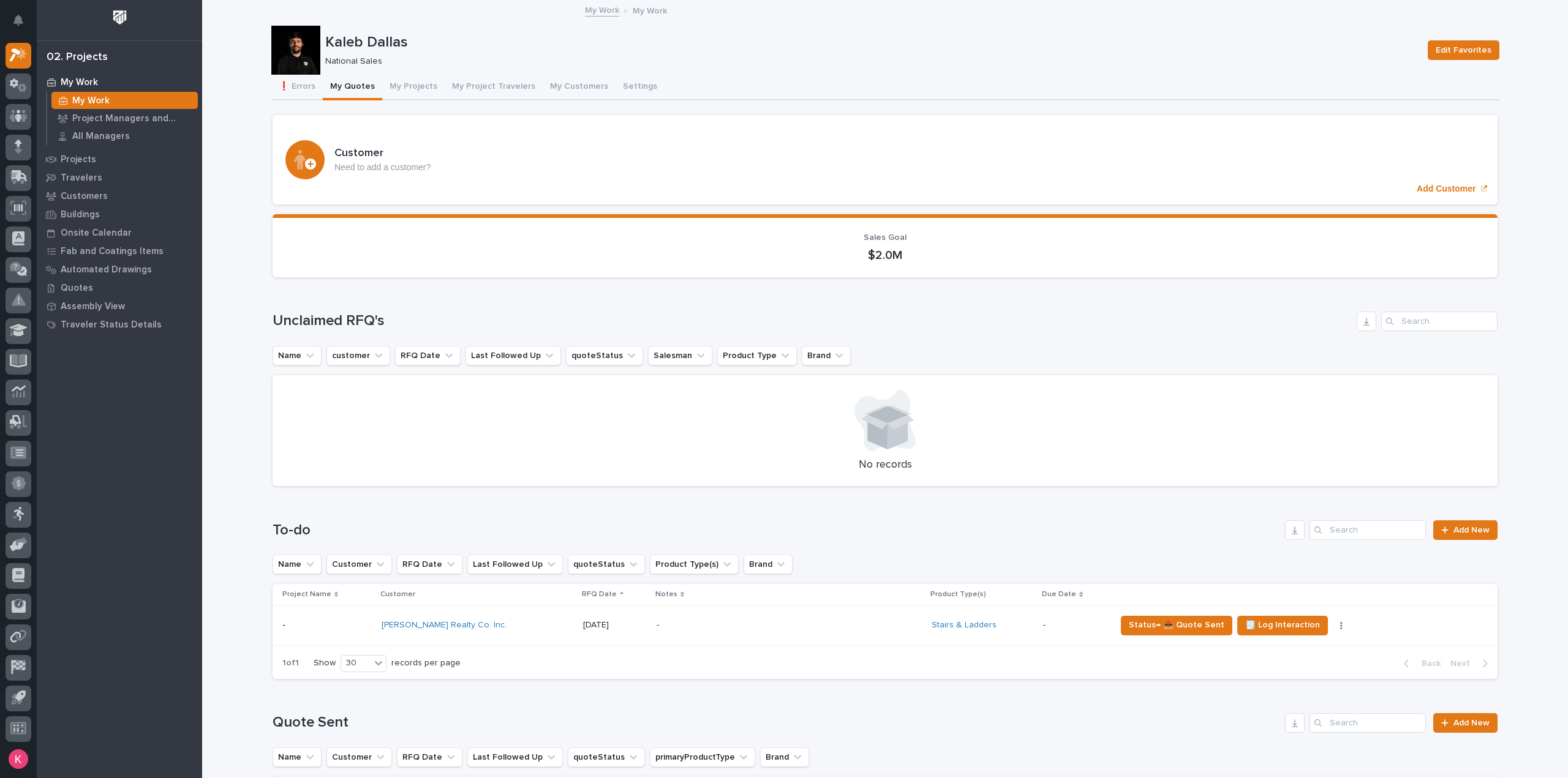
click at [735, 536] on h1 "To-do" at bounding box center [776, 531] width 1007 height 18
click at [738, 531] on h1 "To-do" at bounding box center [776, 531] width 1007 height 18
click at [740, 528] on h1 "To-do" at bounding box center [776, 531] width 1007 height 18
click at [747, 509] on div "Loading... Saving… To-do Add New Name Customer RFQ Date Last Followed Up quoteS…" at bounding box center [885, 592] width 1225 height 193
click at [752, 509] on div "Loading... Saving… To-do Add New Name Customer RFQ Date Last Followed Up quoteS…" at bounding box center [885, 592] width 1225 height 193
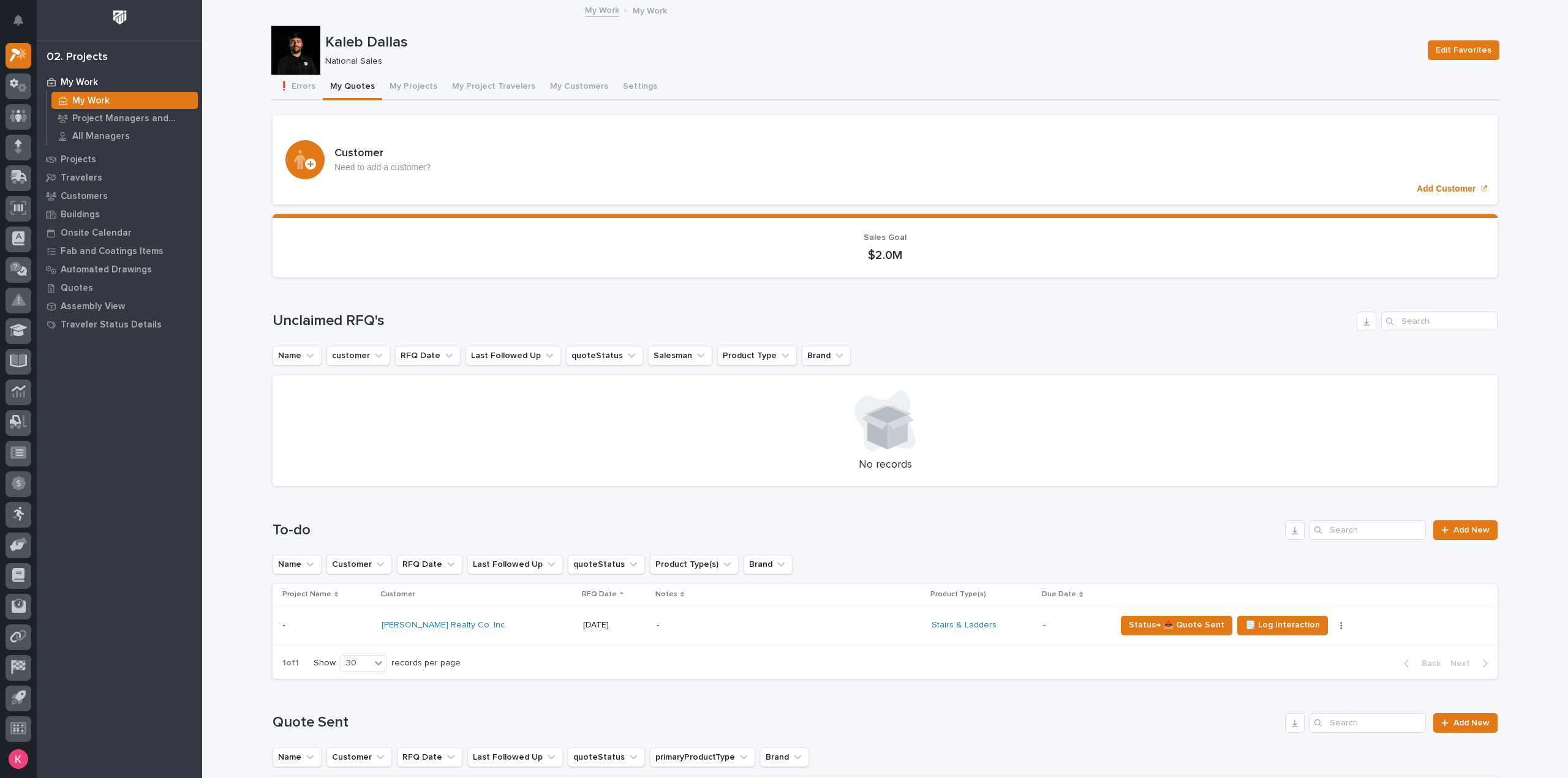
click at [753, 510] on div "Loading... Saving… To-do Add New Name Customer RFQ Date Last Followed Up quoteS…" at bounding box center [885, 592] width 1225 height 193
click at [399, 87] on button "My Projects" at bounding box center [413, 87] width 62 height 25
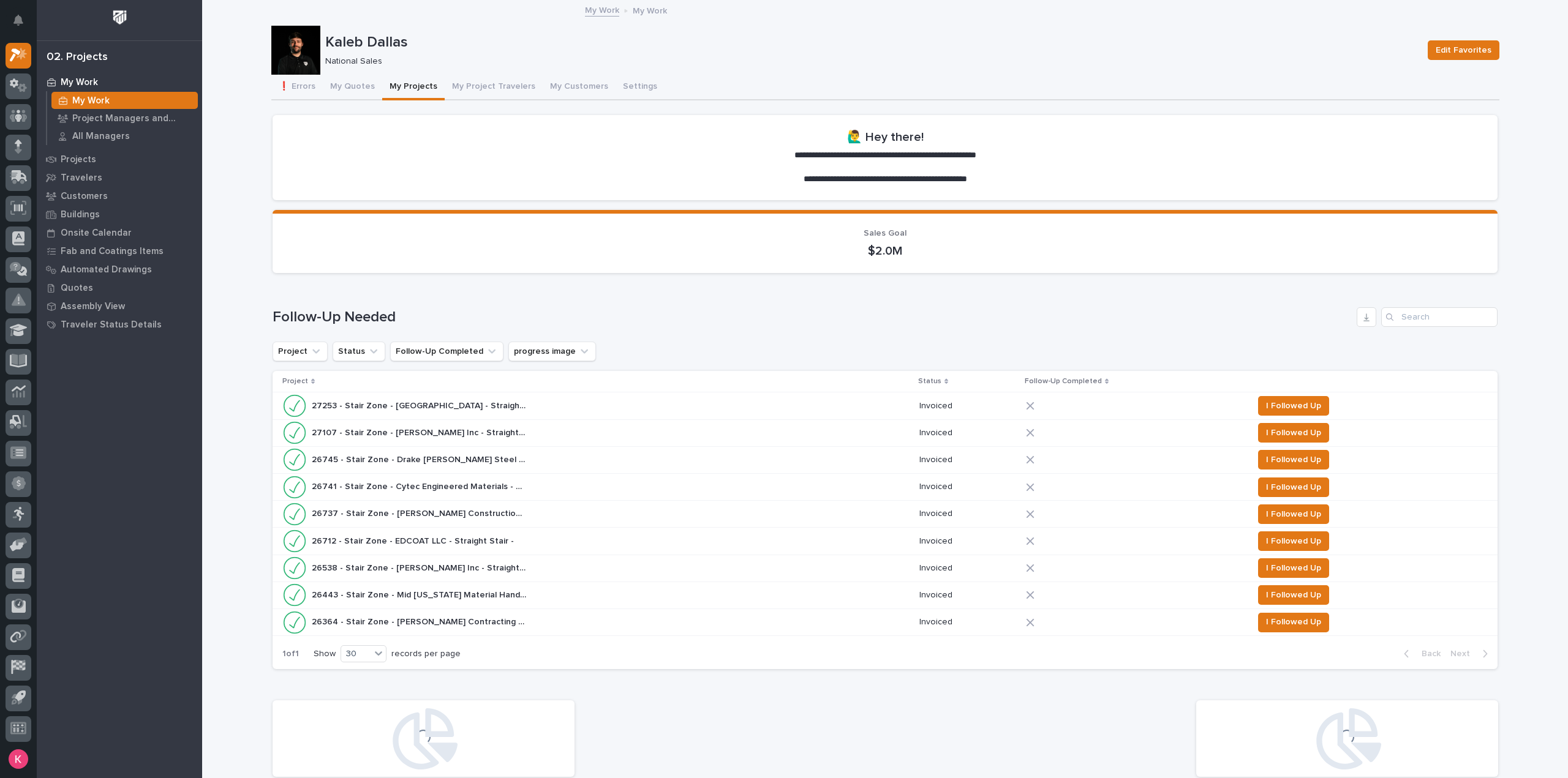
scroll to position [490, 0]
